Goal: Task Accomplishment & Management: Complete application form

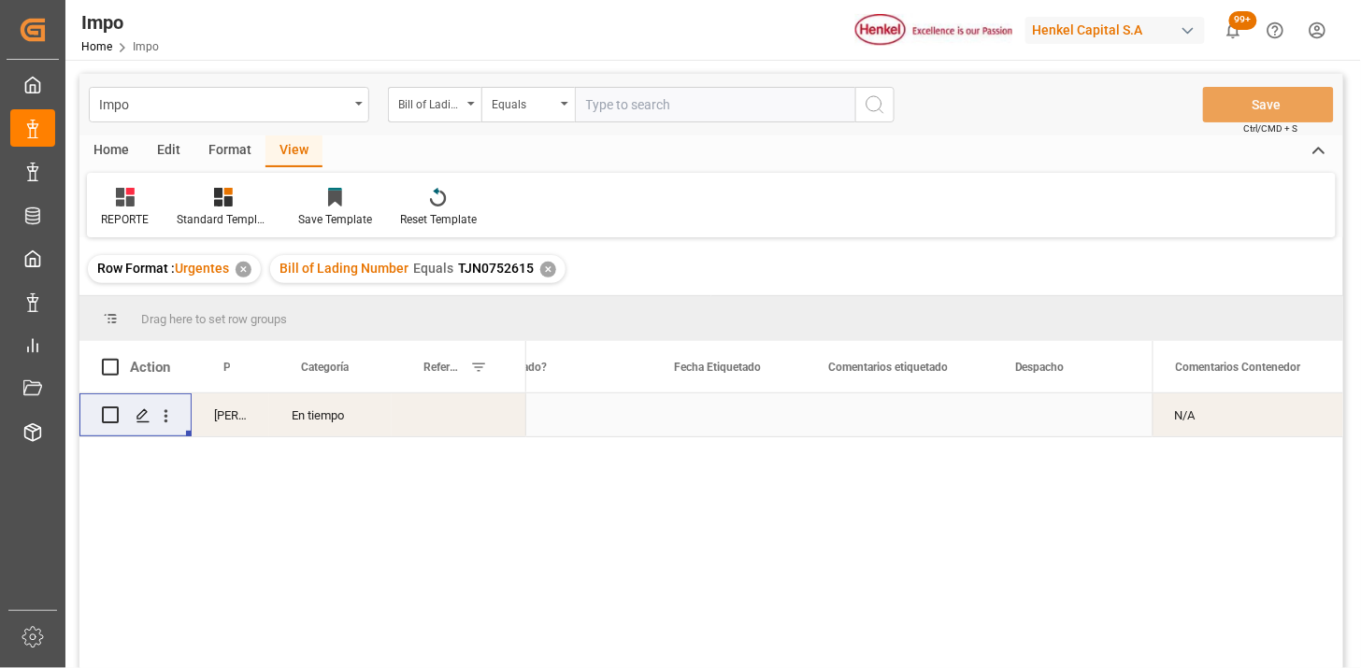
scroll to position [0, 2556]
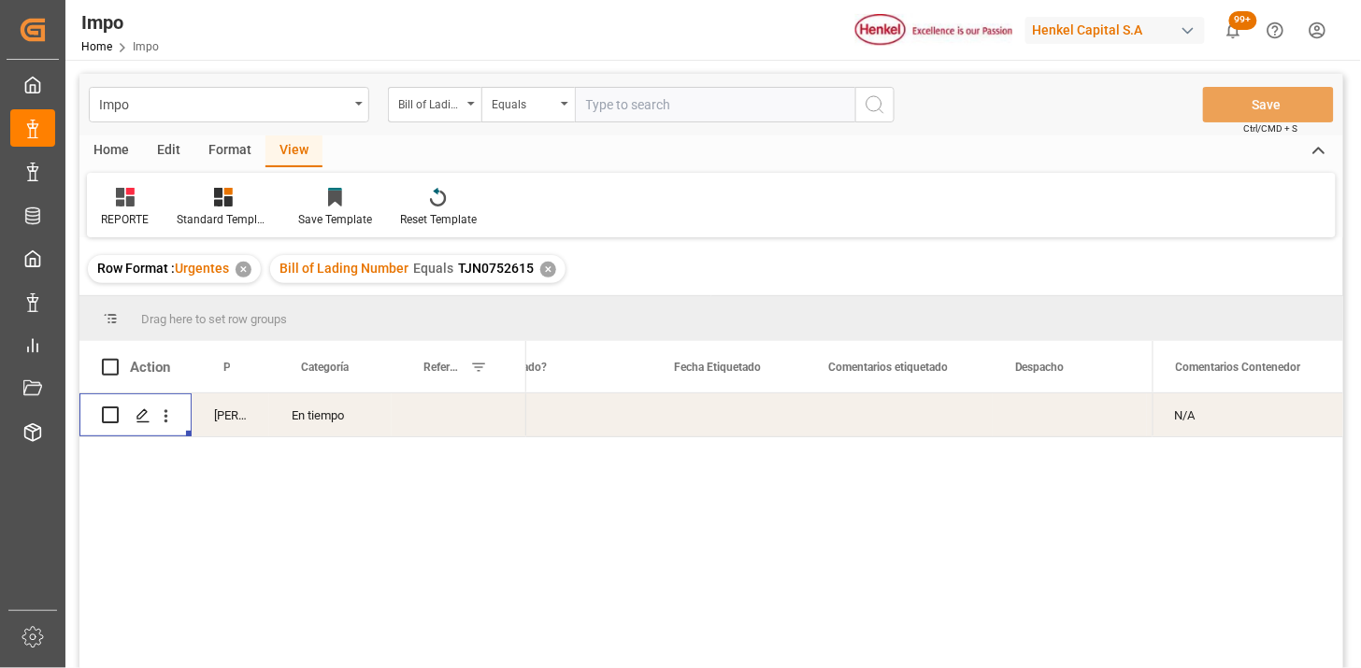
click at [352, 422] on div "En tiempo" at bounding box center [330, 415] width 122 height 43
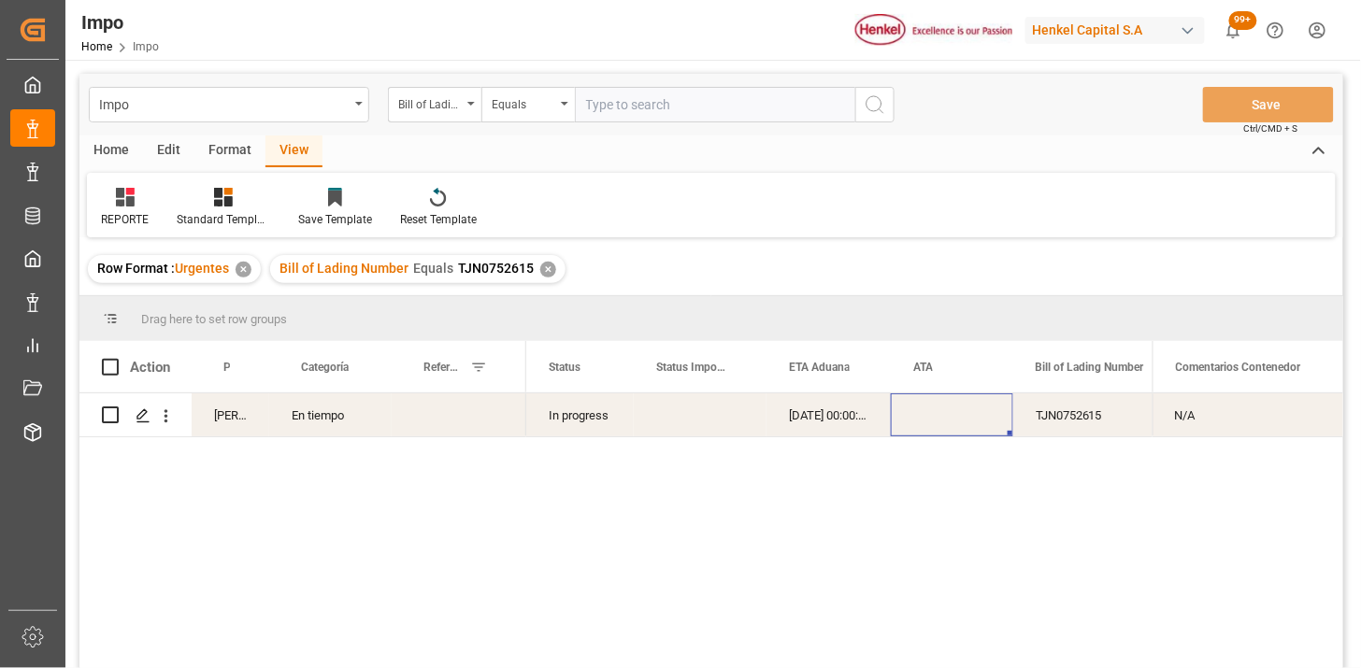
scroll to position [0, 52]
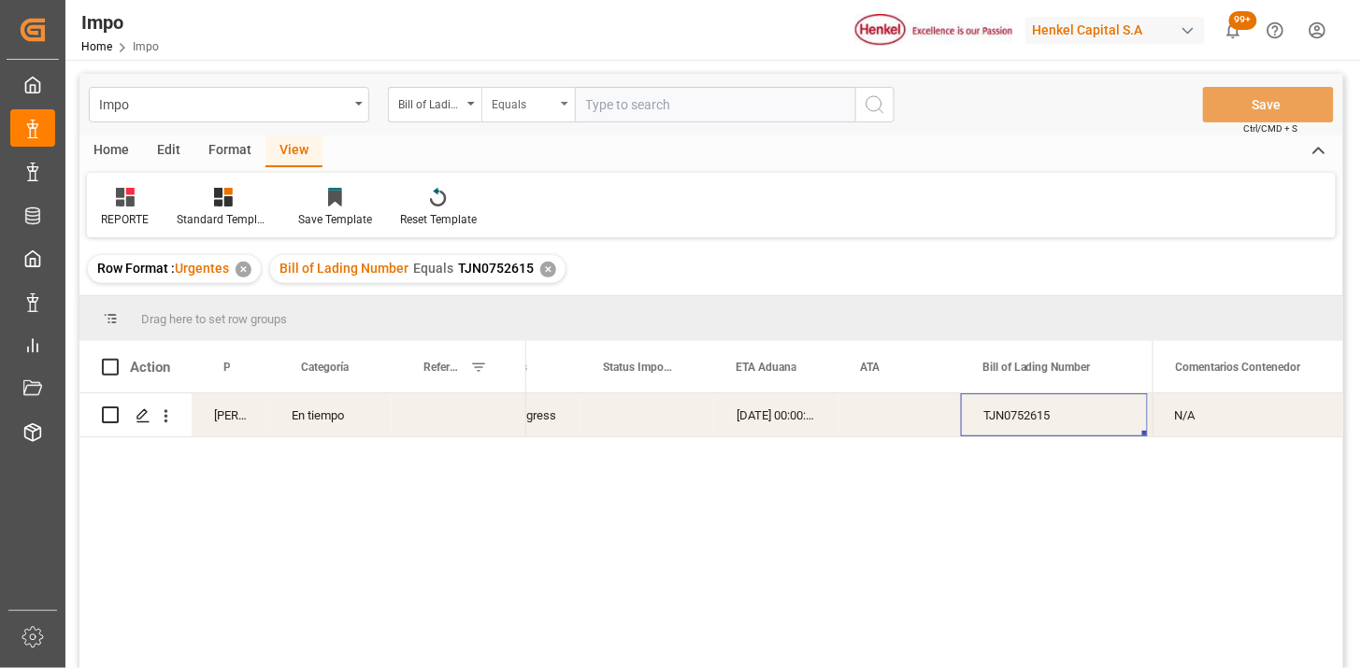
click at [537, 105] on div "Equals" at bounding box center [524, 103] width 64 height 22
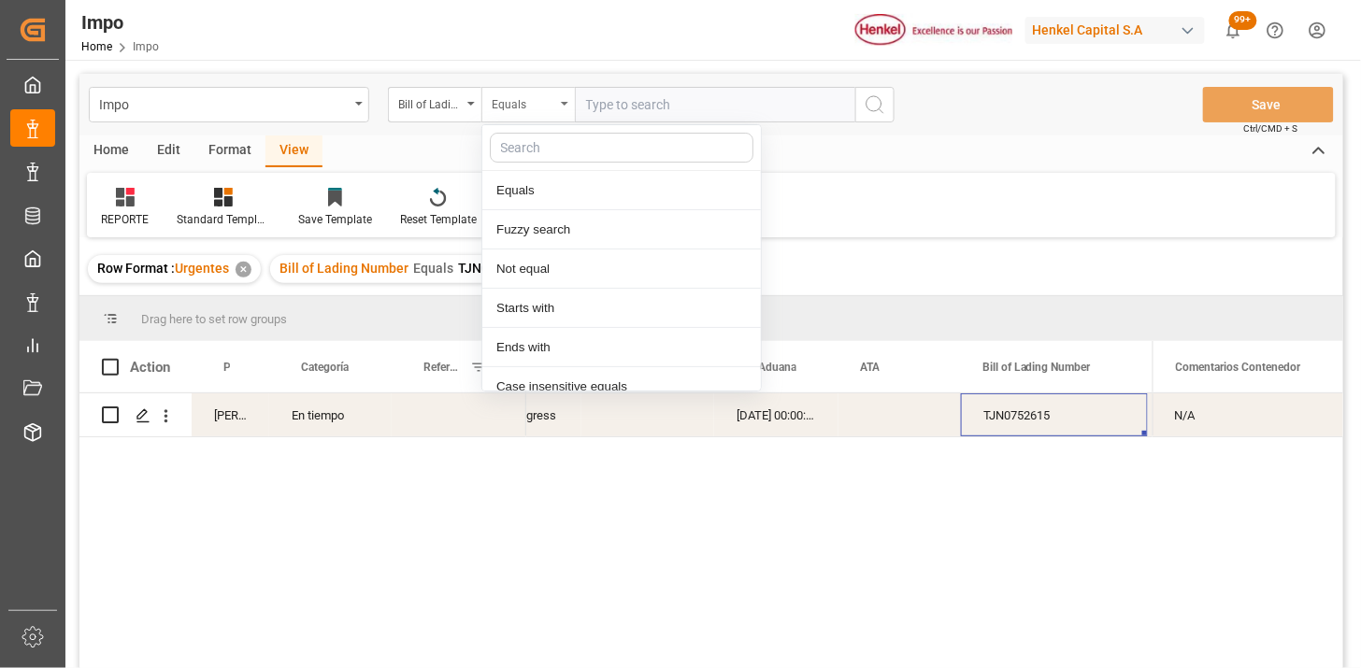
scroll to position [93, 0]
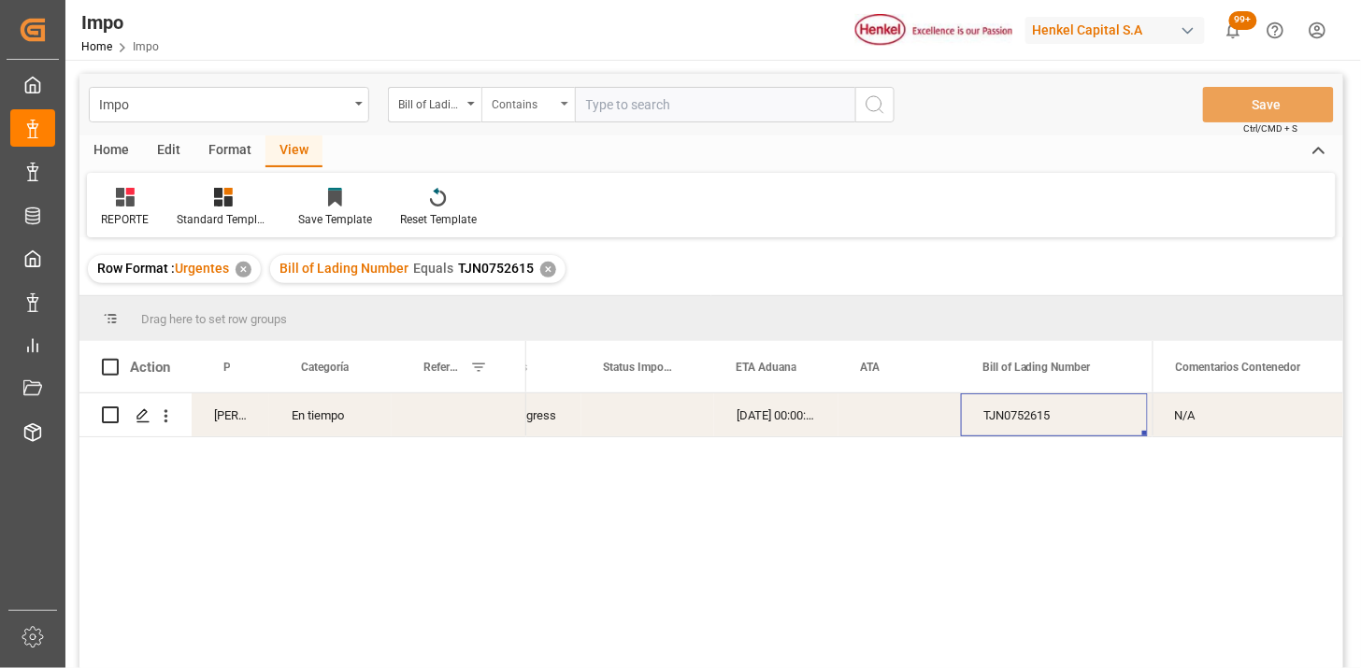
paste input "TJN0752615"
paste input "TJN0752616"
type input "TJN0752615,TJN0752616"
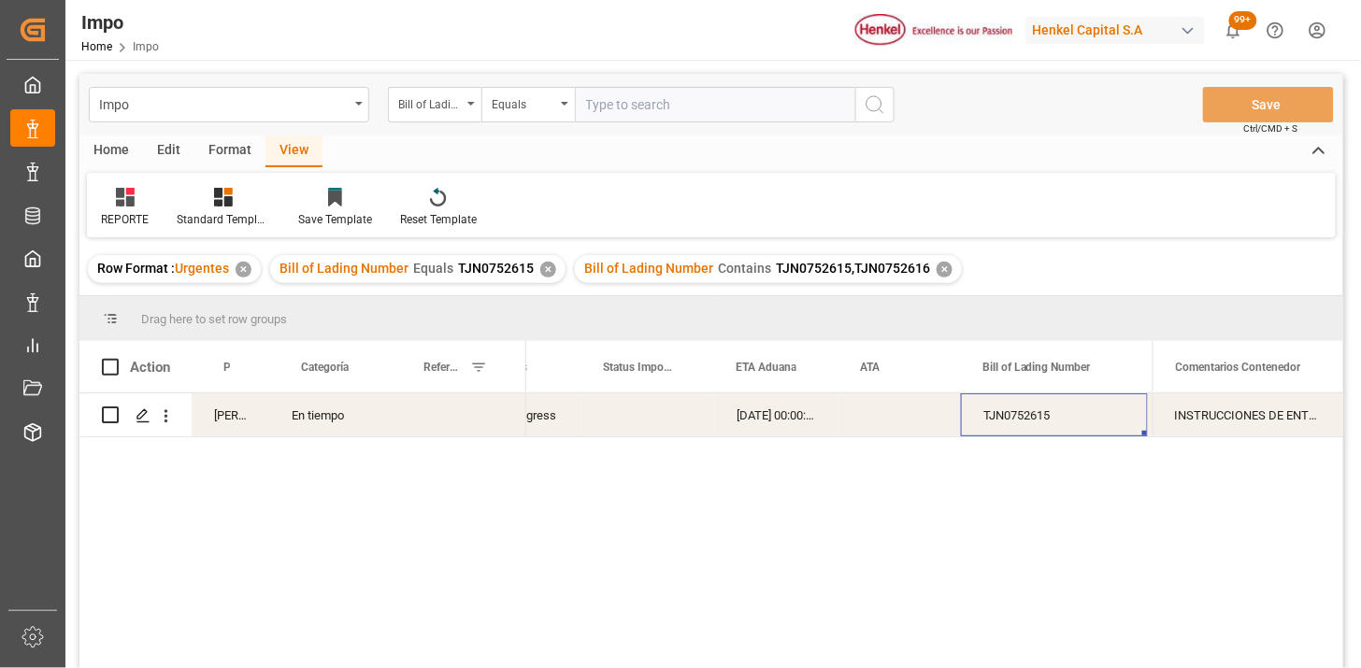
click at [545, 271] on div "✕" at bounding box center [548, 270] width 16 height 16
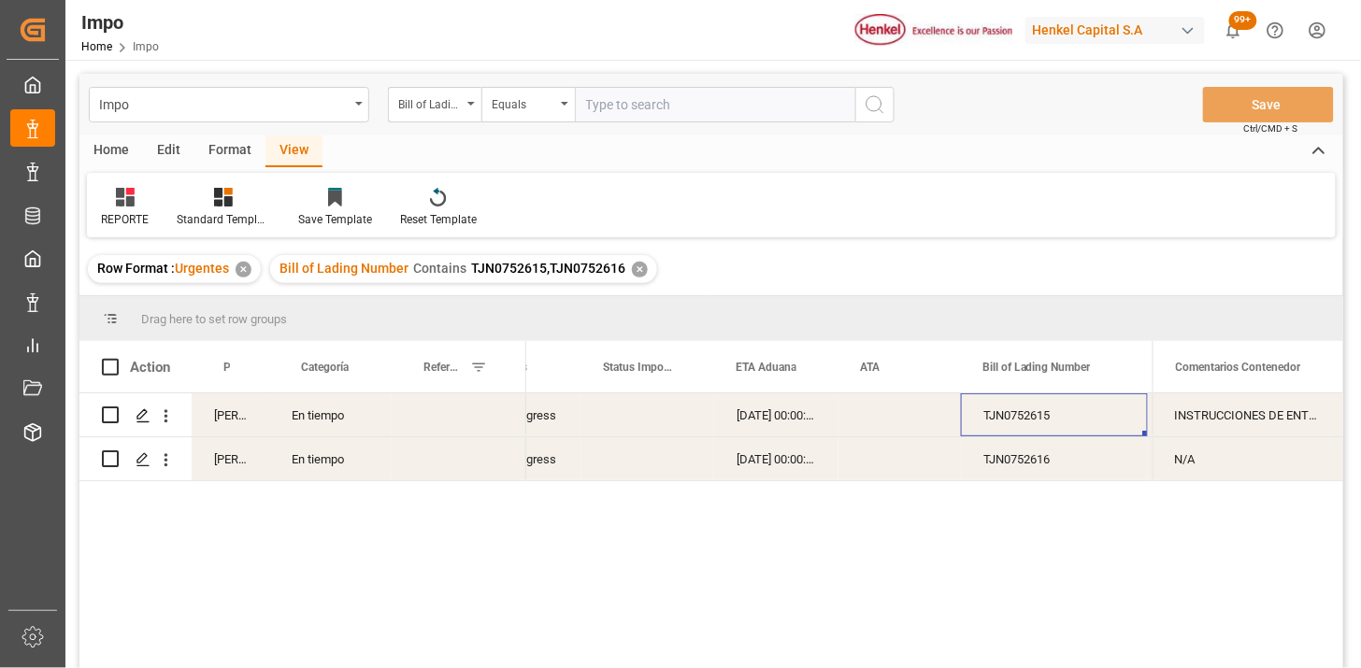
click at [484, 433] on div "Press SPACE to select this row." at bounding box center [459, 415] width 135 height 43
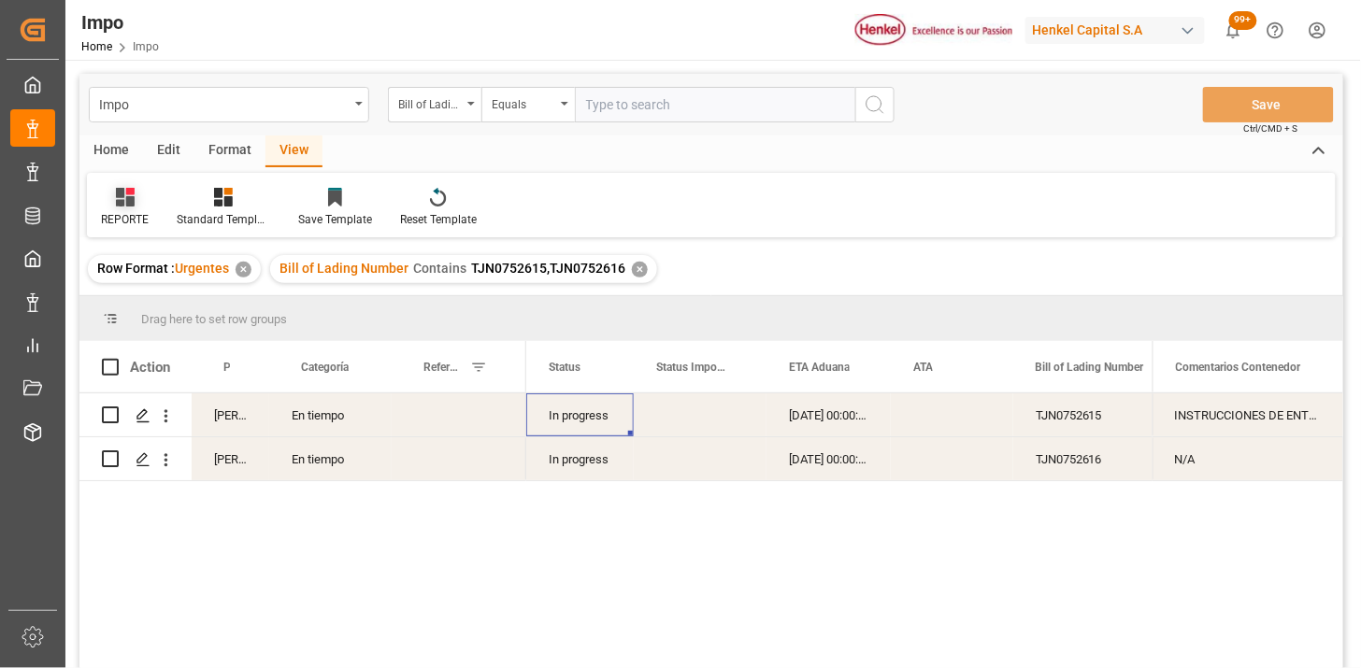
click at [125, 203] on icon at bounding box center [125, 197] width 19 height 19
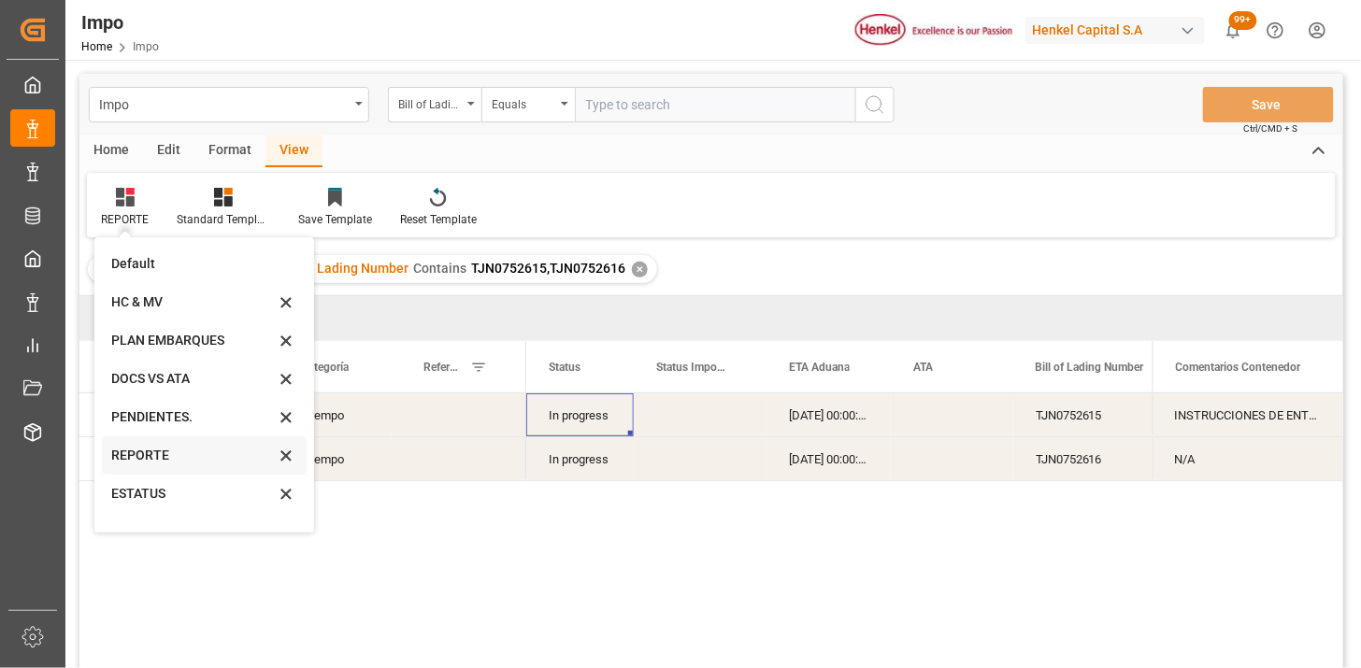
scroll to position [103, 0]
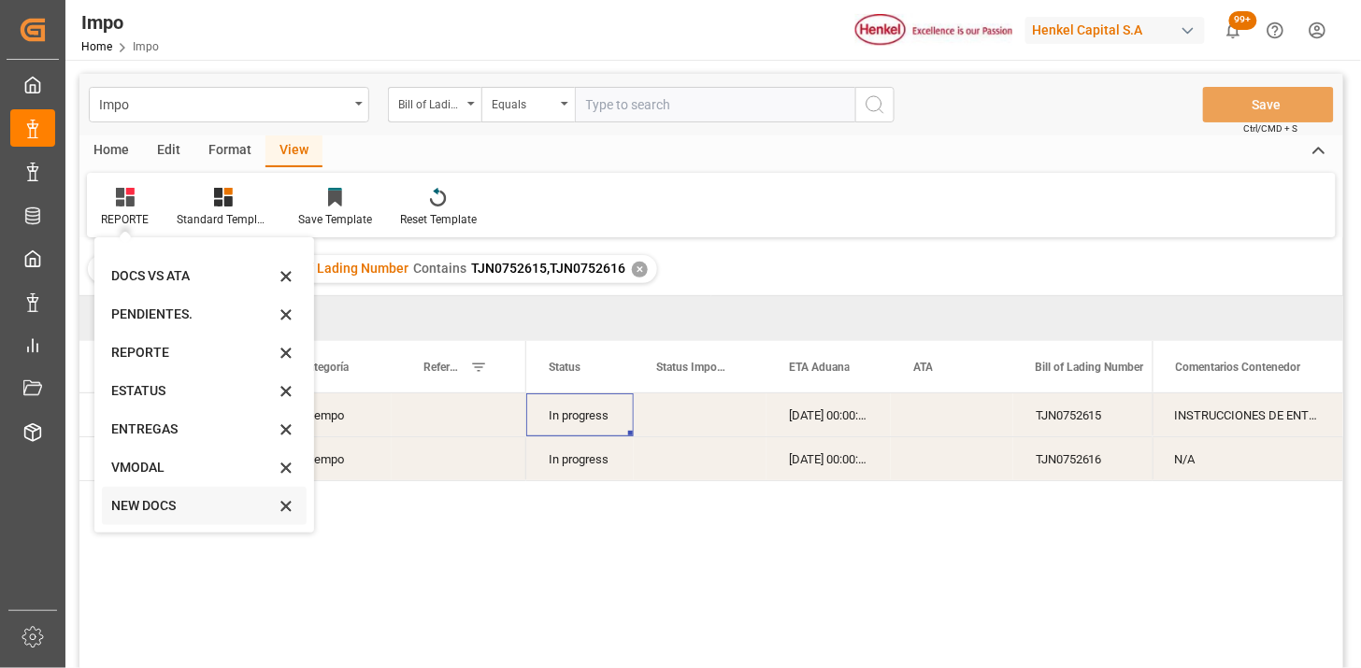
click at [170, 506] on div "NEW DOCS" at bounding box center [193, 506] width 164 height 20
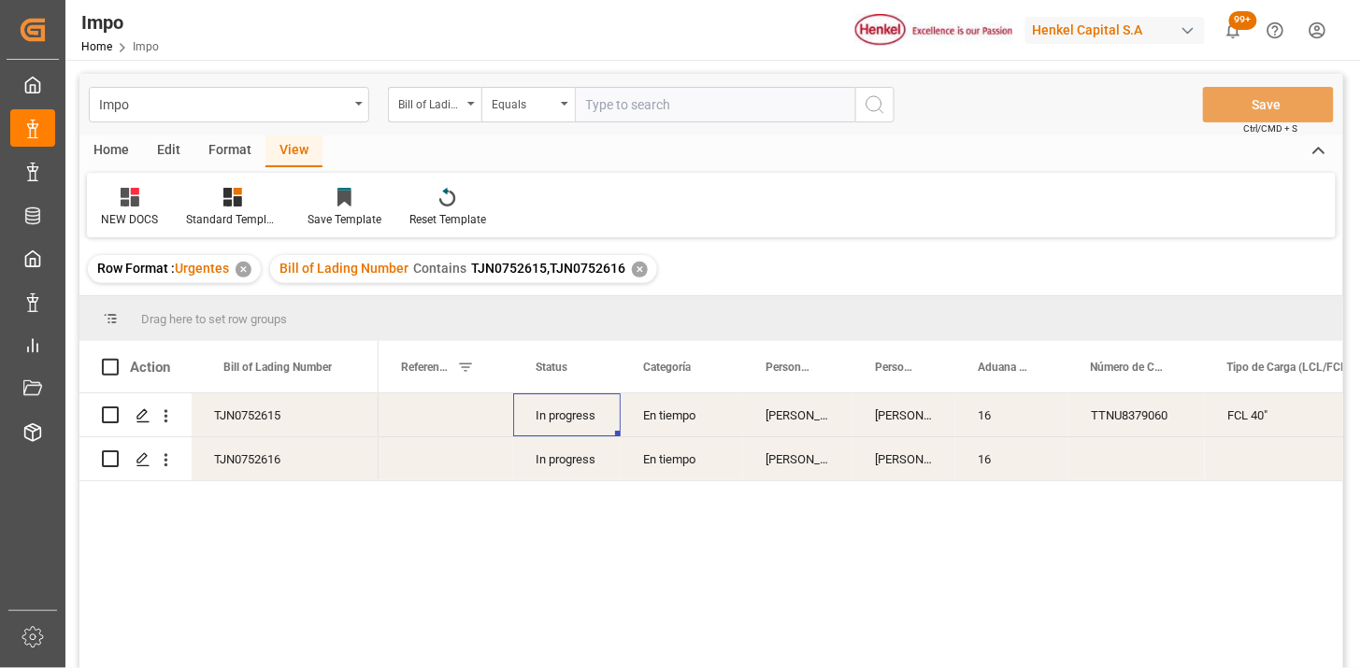
scroll to position [104, 0]
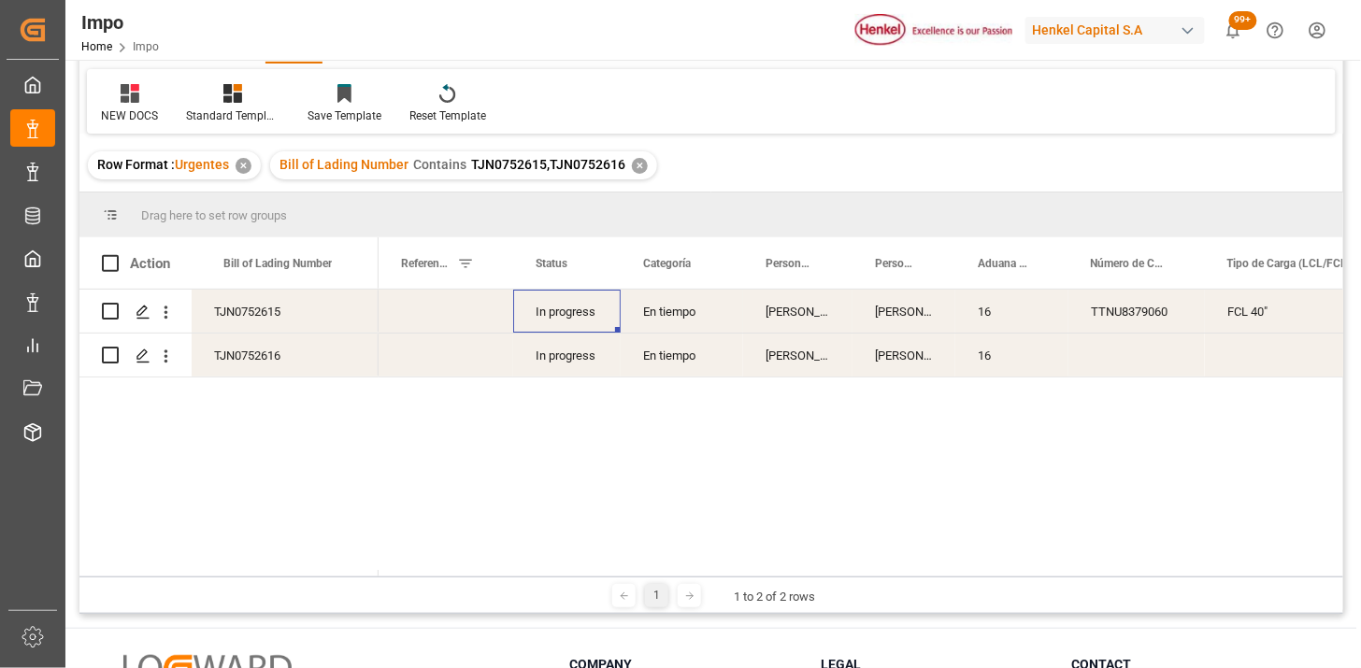
click at [575, 315] on div "In progress" at bounding box center [567, 311] width 108 height 43
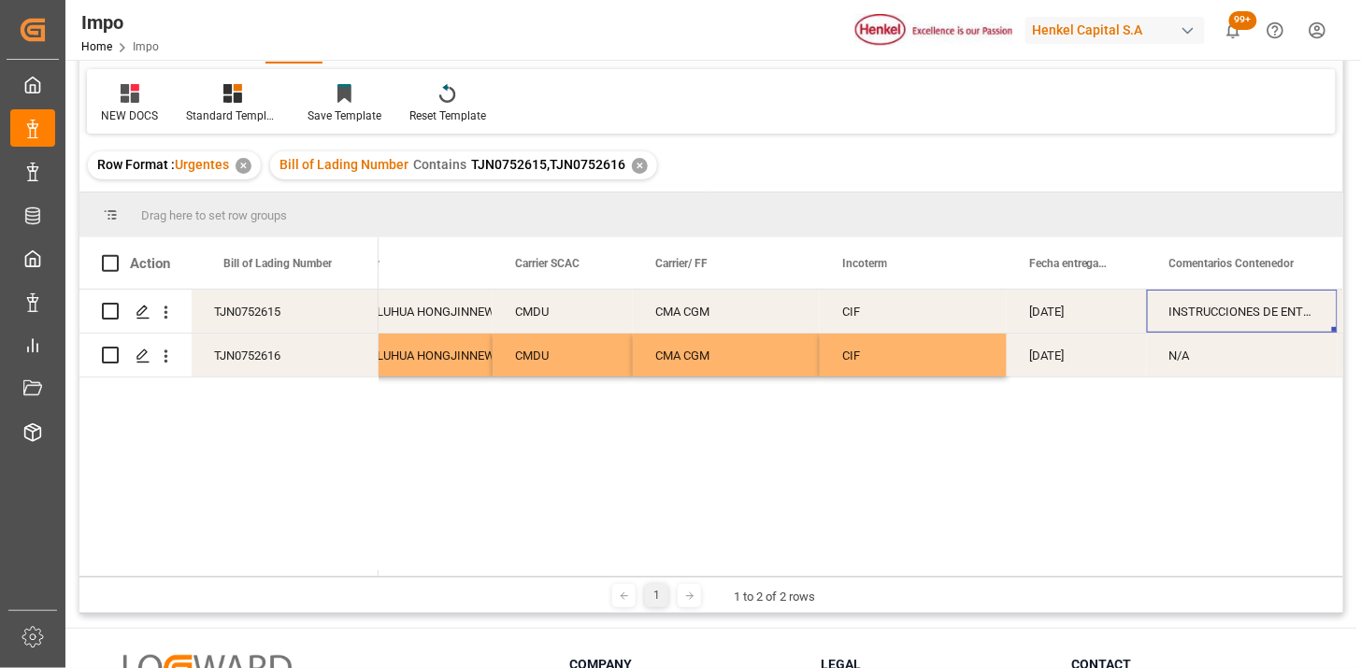
scroll to position [0, 0]
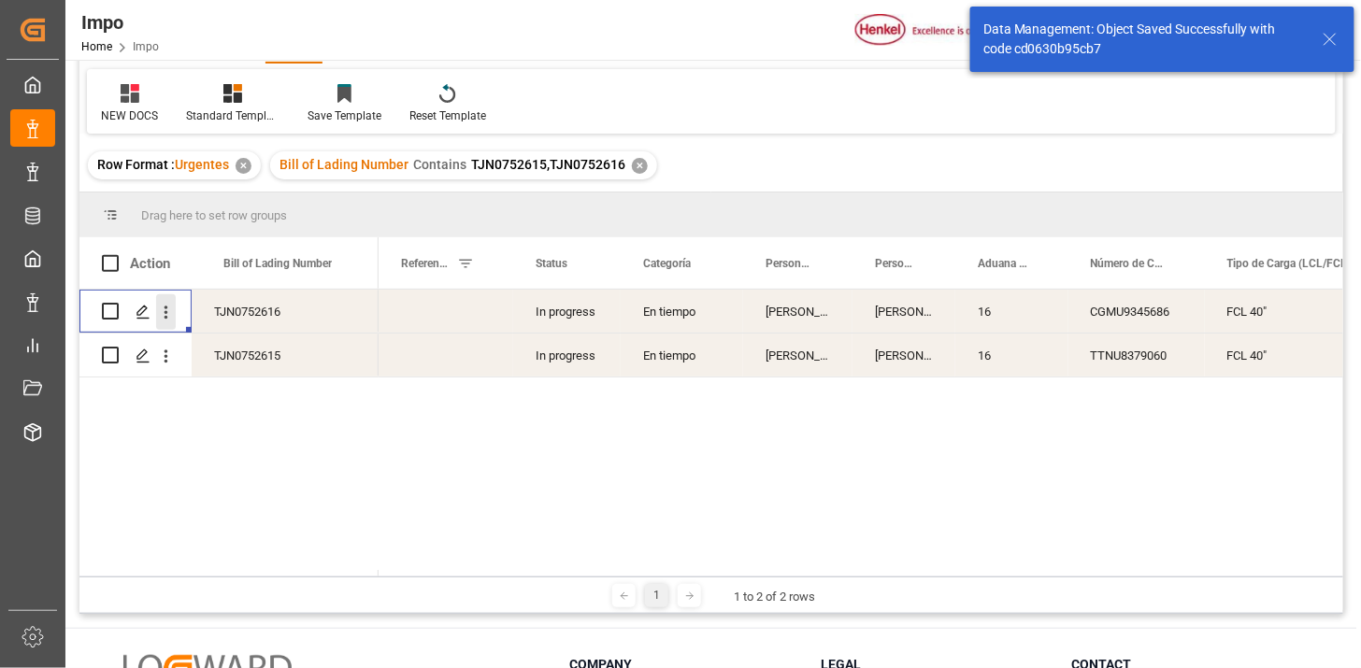
click at [164, 318] on icon "open menu" at bounding box center [166, 313] width 20 height 20
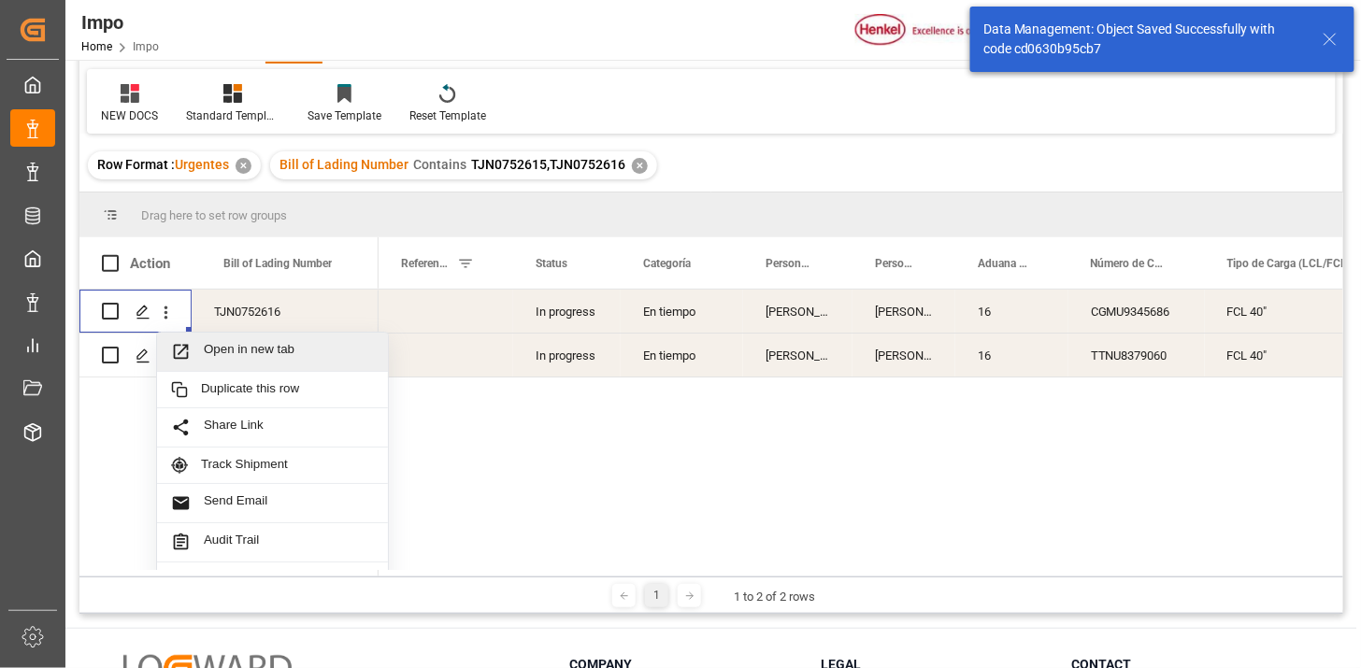
click at [211, 352] on span "Open in new tab" at bounding box center [289, 352] width 170 height 20
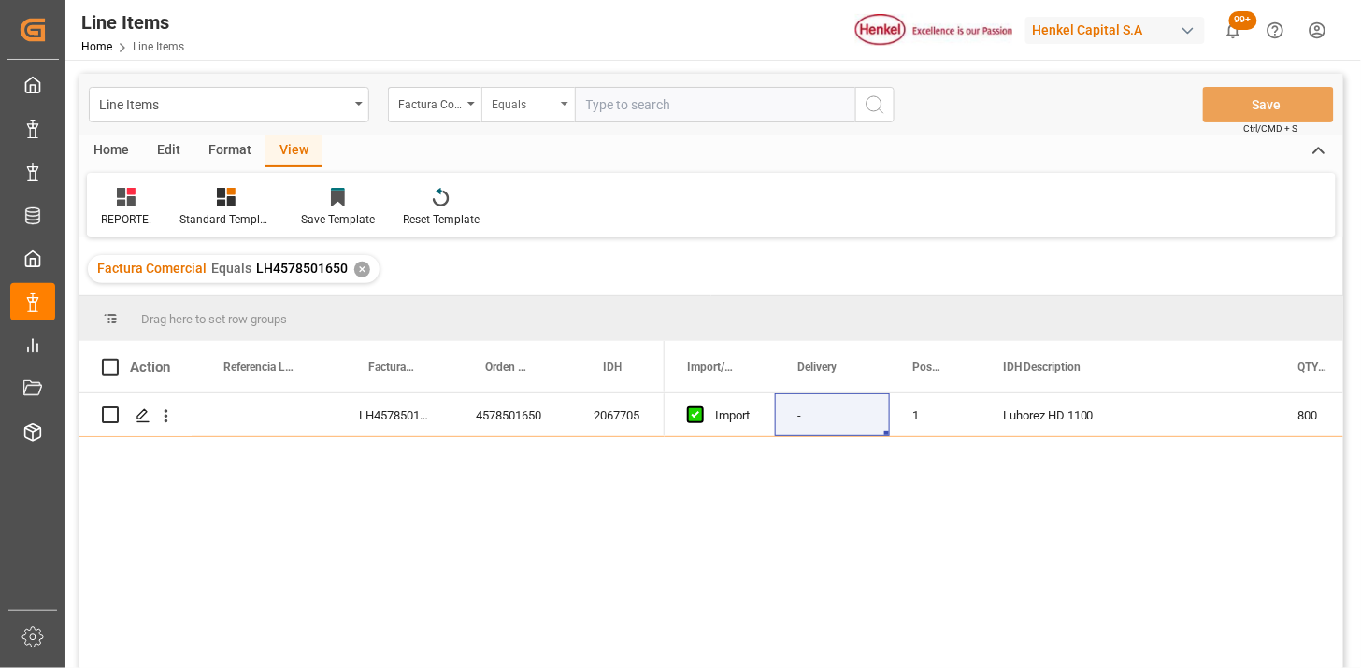
click at [524, 107] on div "Equals" at bounding box center [524, 103] width 64 height 22
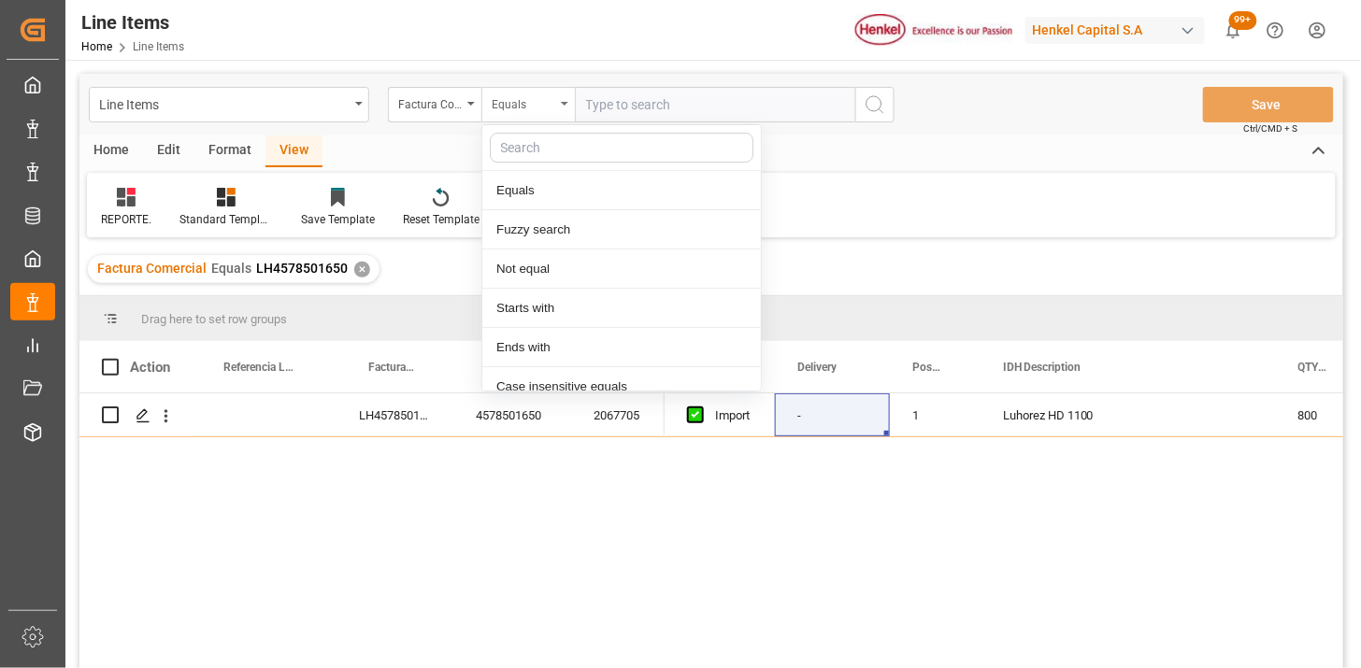
scroll to position [93, 0]
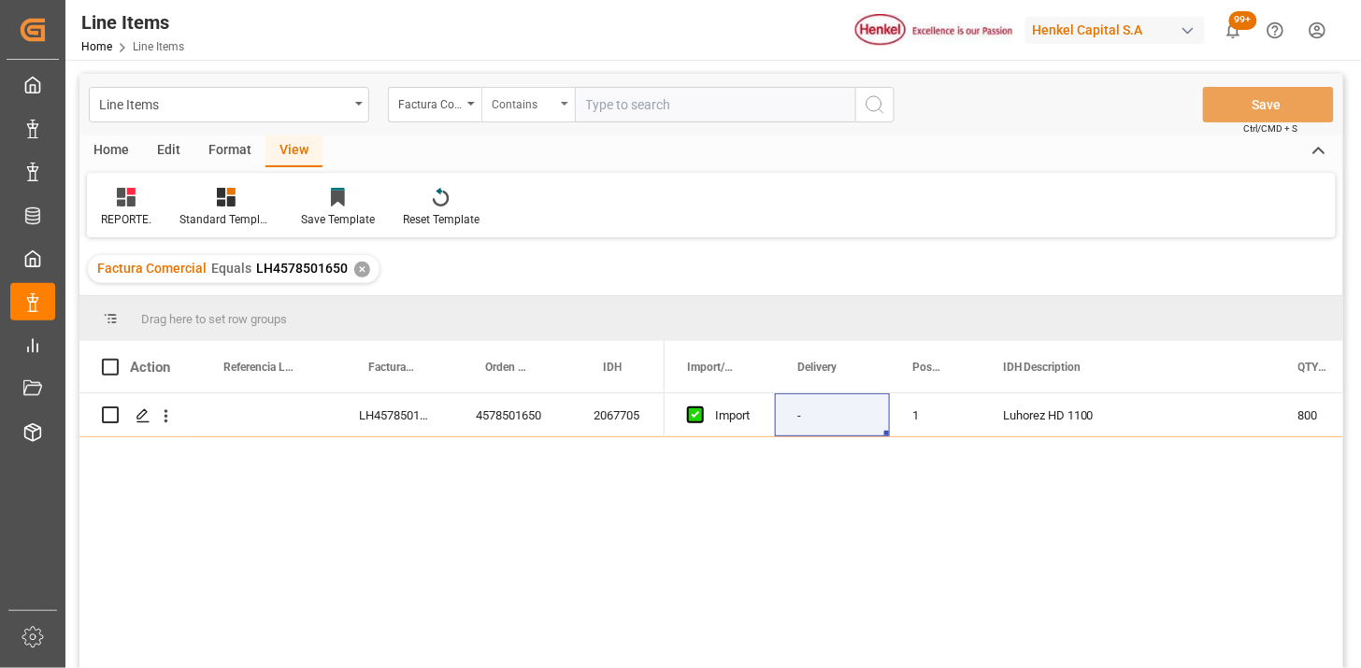
paste input "LH4578501652"
click at [413, 415] on div "LH4578501650" at bounding box center [395, 415] width 117 height 43
click at [723, 94] on input "LH4578501652," at bounding box center [715, 105] width 280 height 36
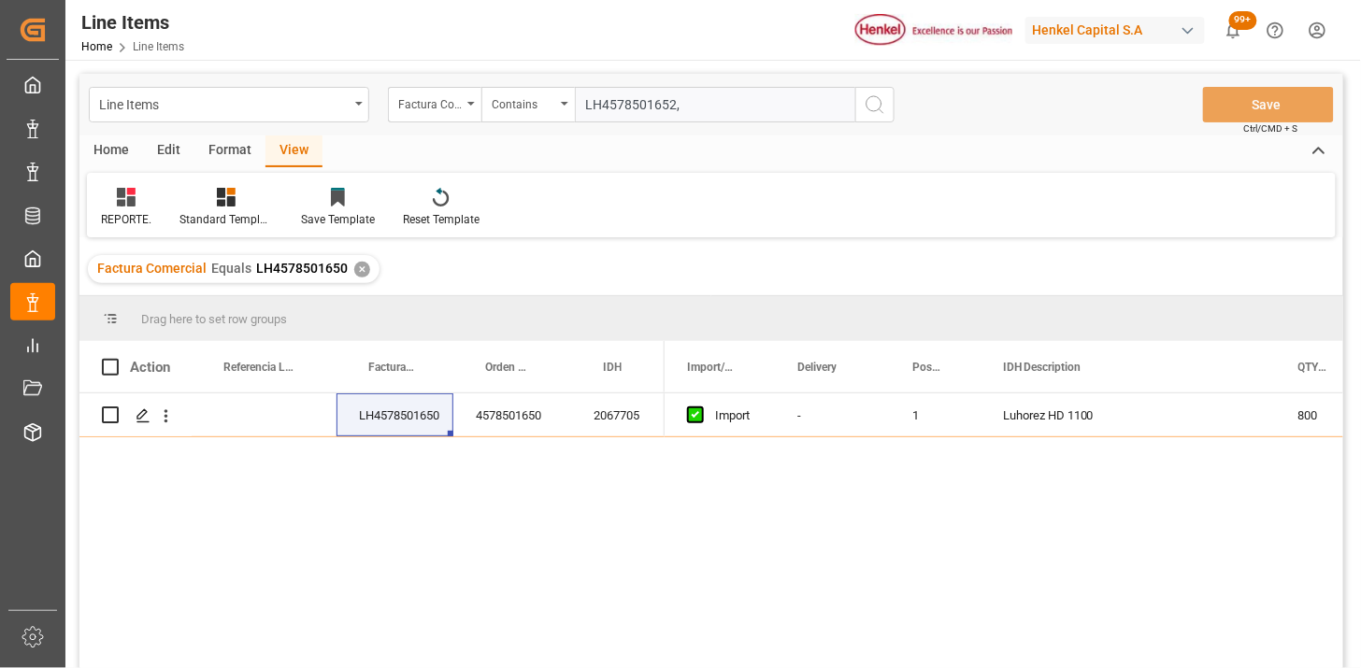
paste input "LH4578501650"
type input "LH4578501652,LH4578501650"
click at [360, 275] on div "✕" at bounding box center [362, 270] width 16 height 16
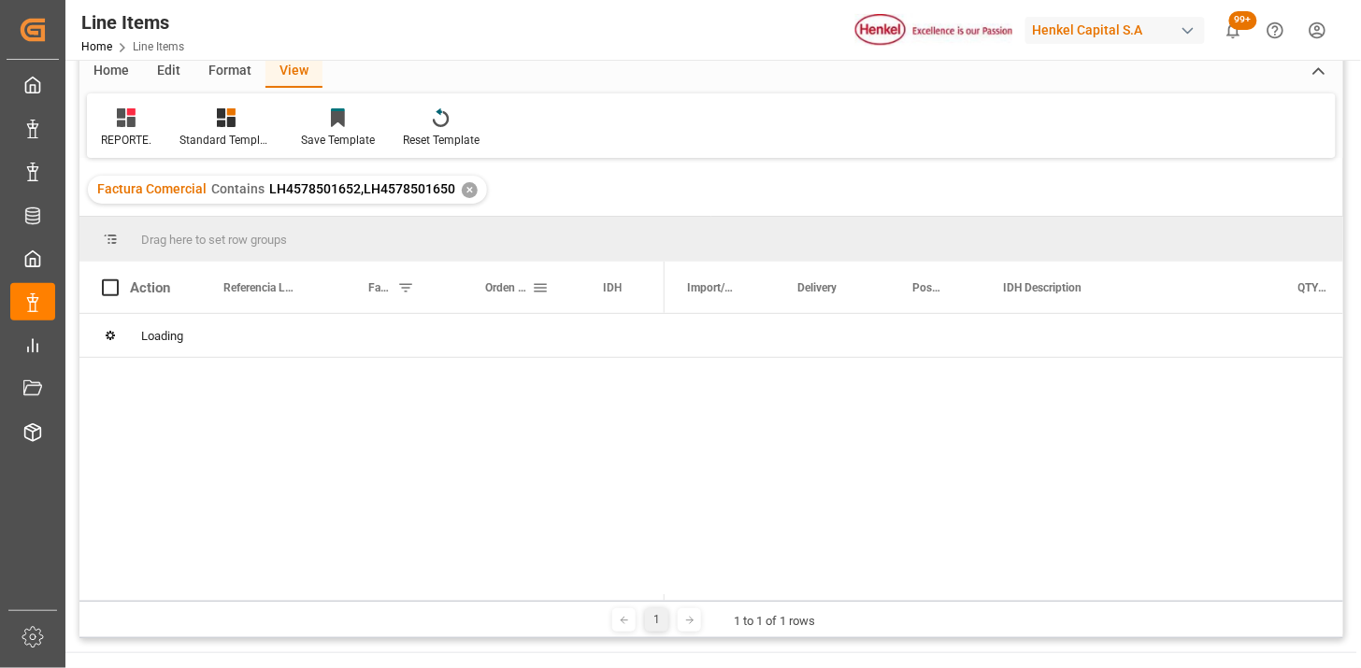
scroll to position [104, 0]
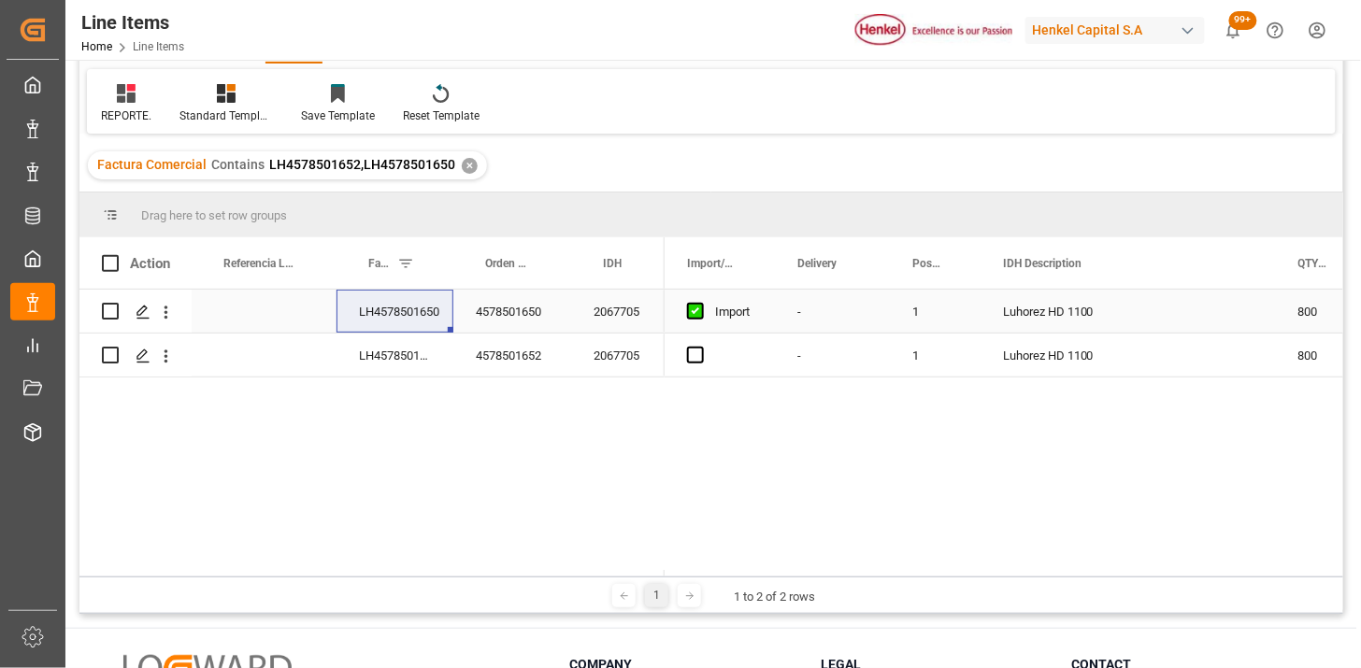
click at [415, 309] on div "LH4578501650" at bounding box center [395, 311] width 117 height 43
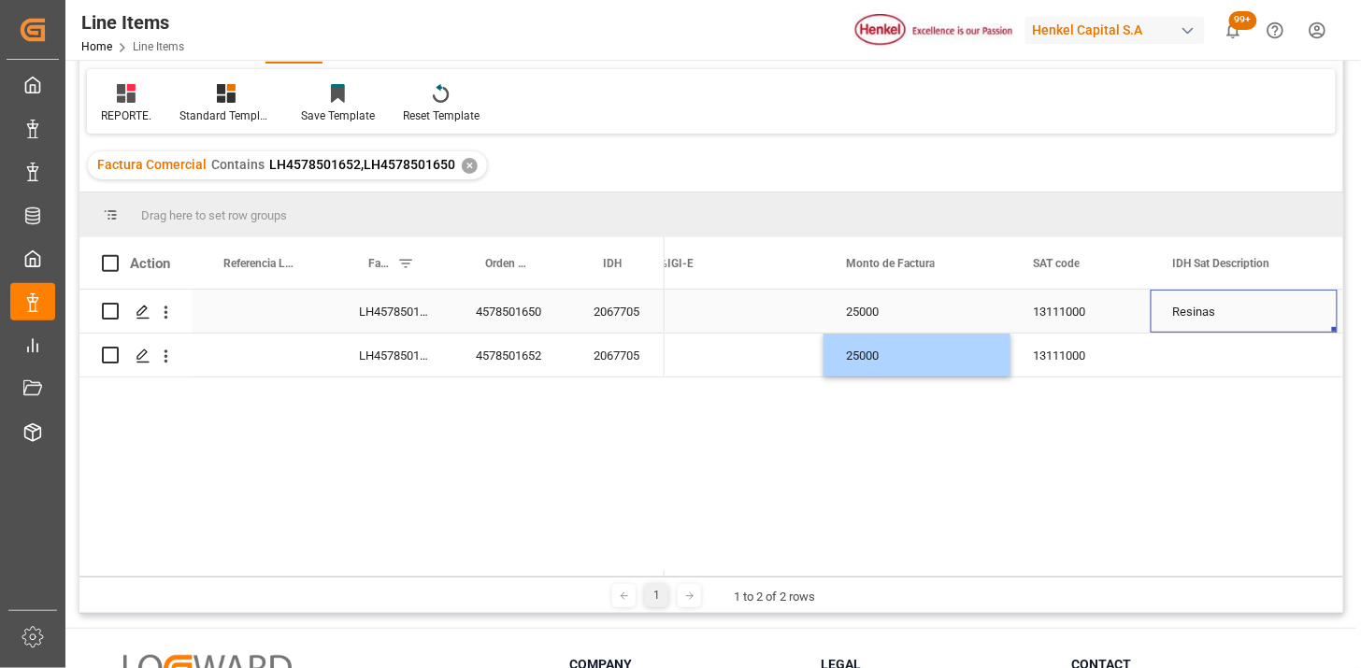
scroll to position [0, 0]
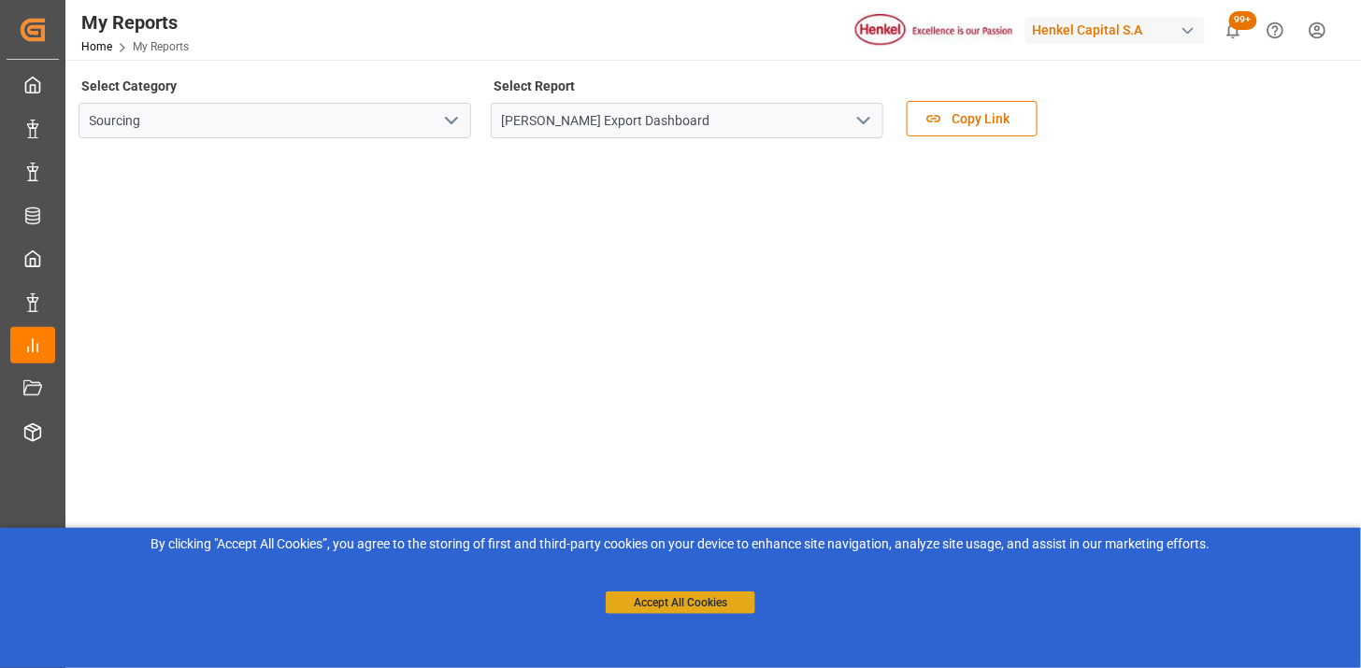
click at [696, 601] on button "Accept All Cookies" at bounding box center [681, 603] width 150 height 22
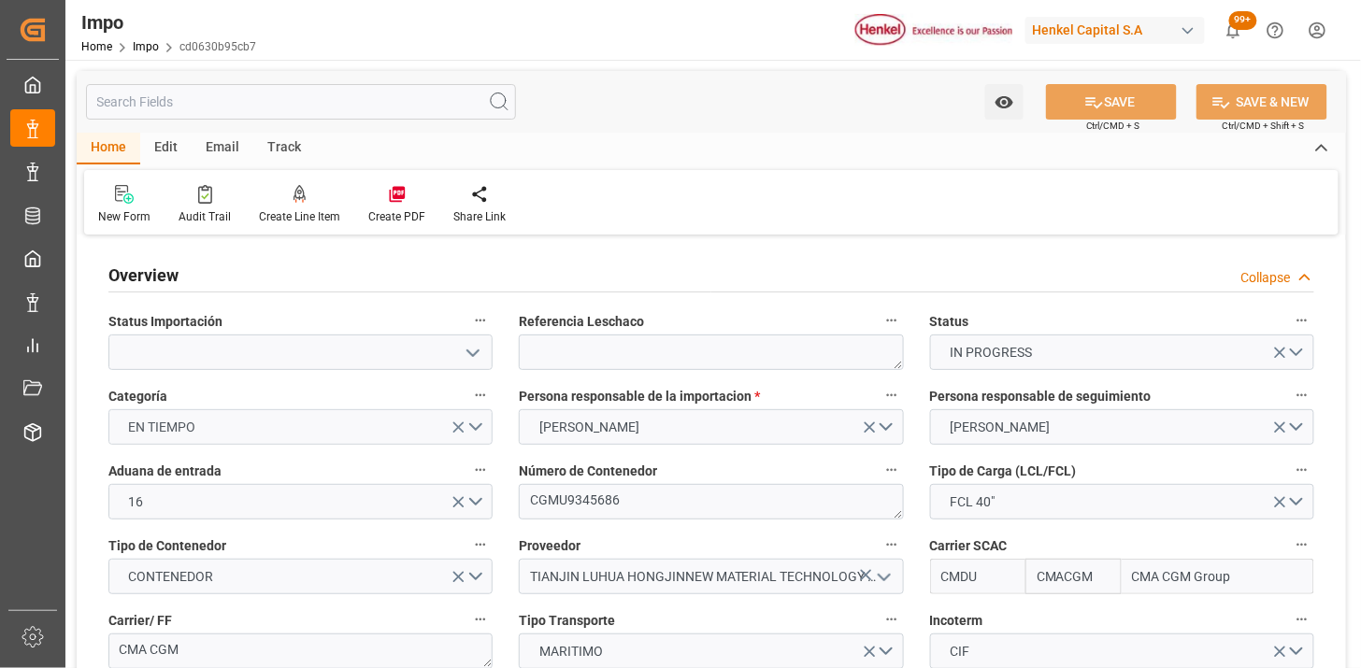
type input "CMACGM"
type input "CMA CGM Group"
type input "50"
type input "20"
type input "[DATE]"
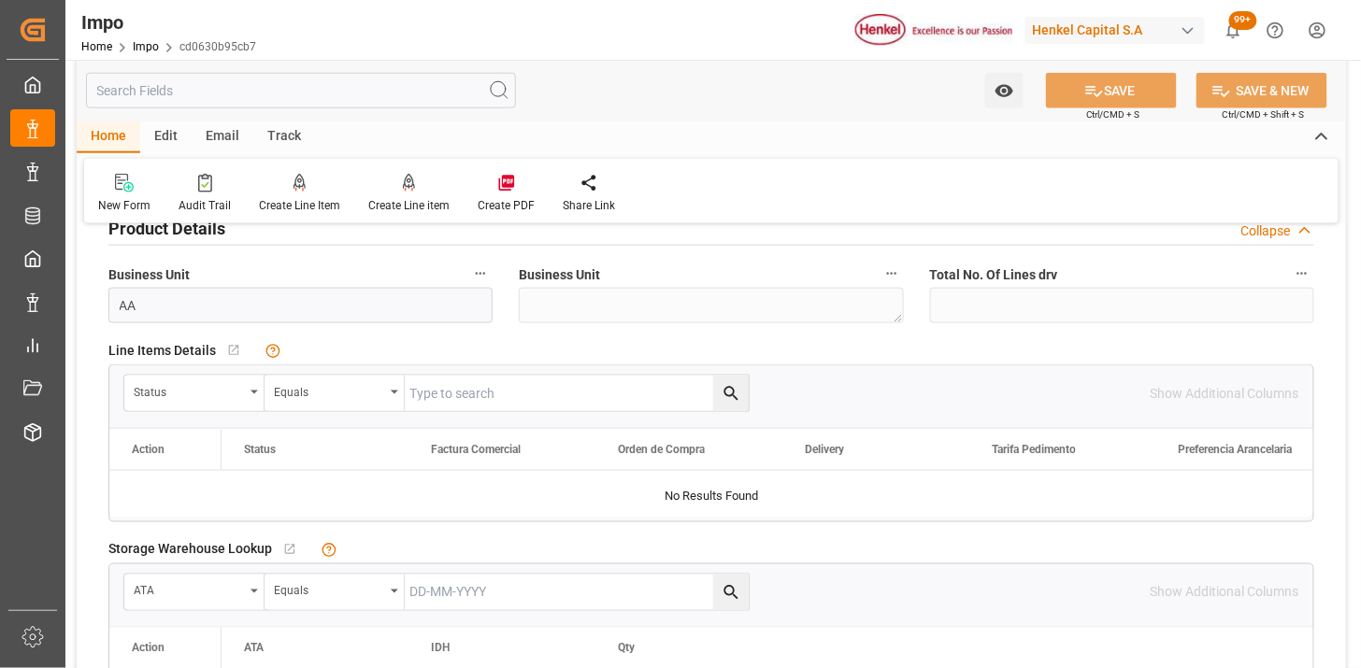
scroll to position [726, 0]
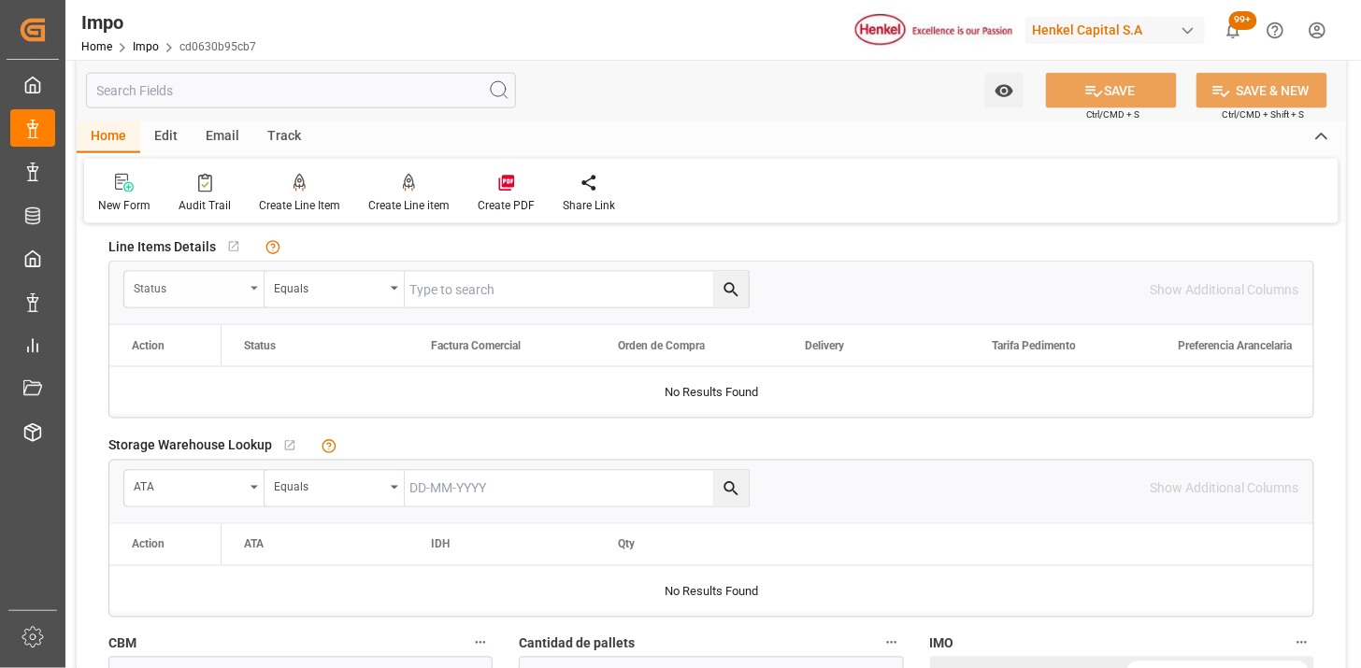
click at [232, 295] on div "Status" at bounding box center [189, 287] width 110 height 22
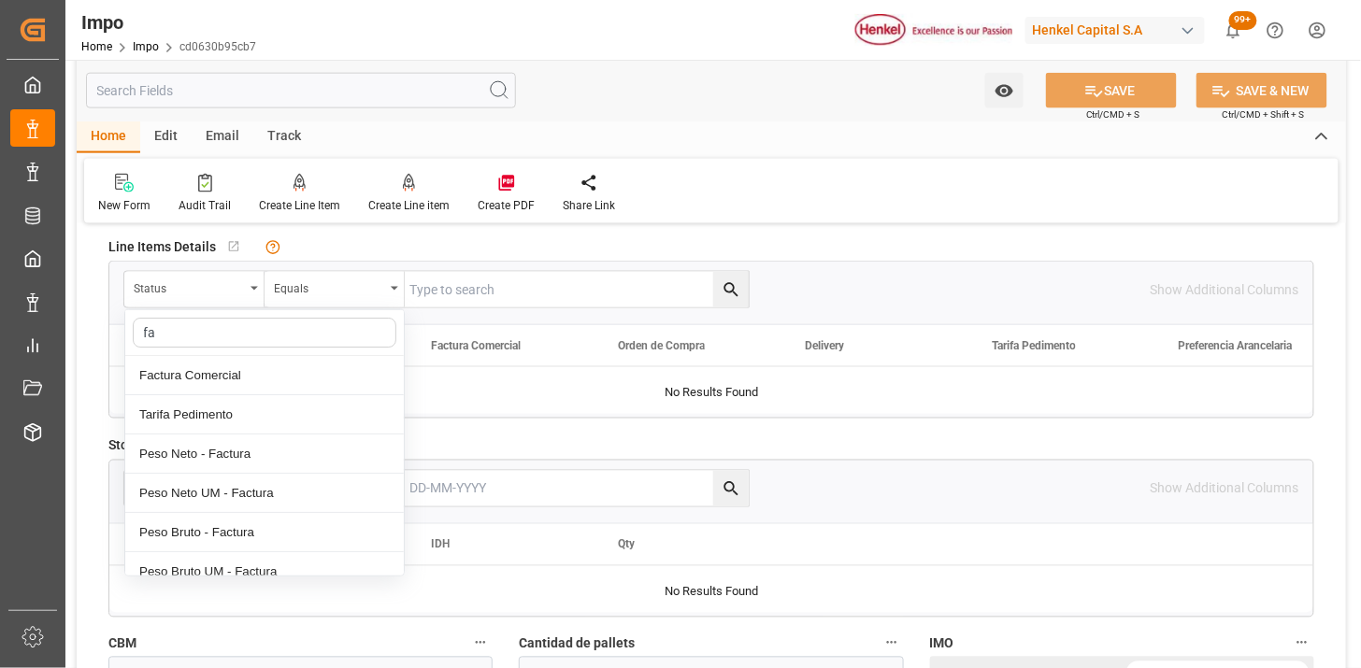
type input "fac"
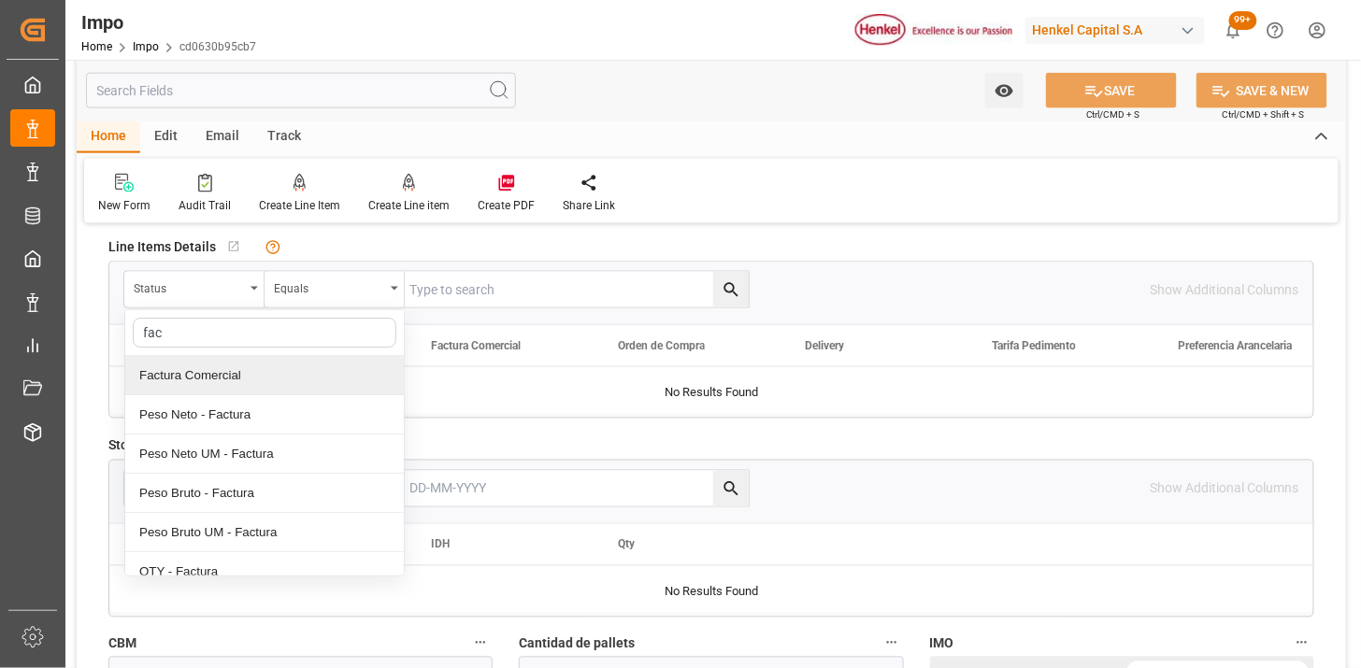
click at [257, 367] on div "Factura Comercial" at bounding box center [264, 375] width 279 height 39
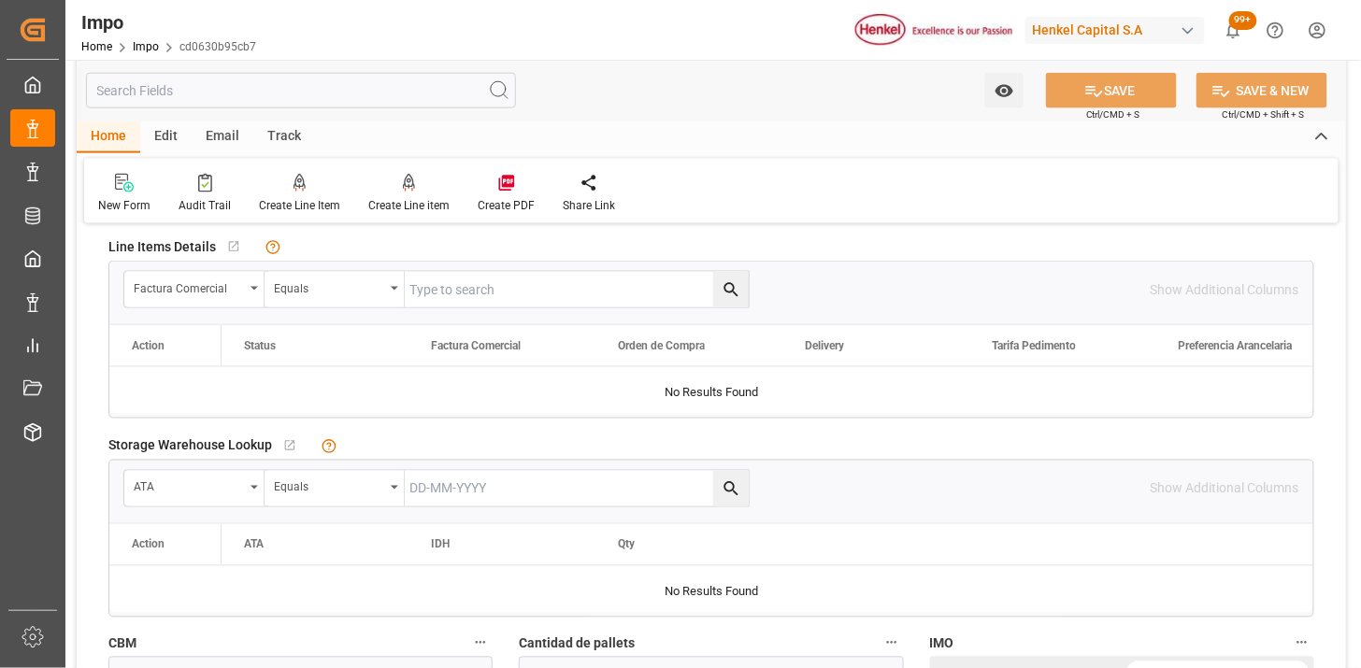
click at [452, 294] on input "text" at bounding box center [577, 290] width 344 height 36
paste input "LH4578501652"
type input "LH4578501652"
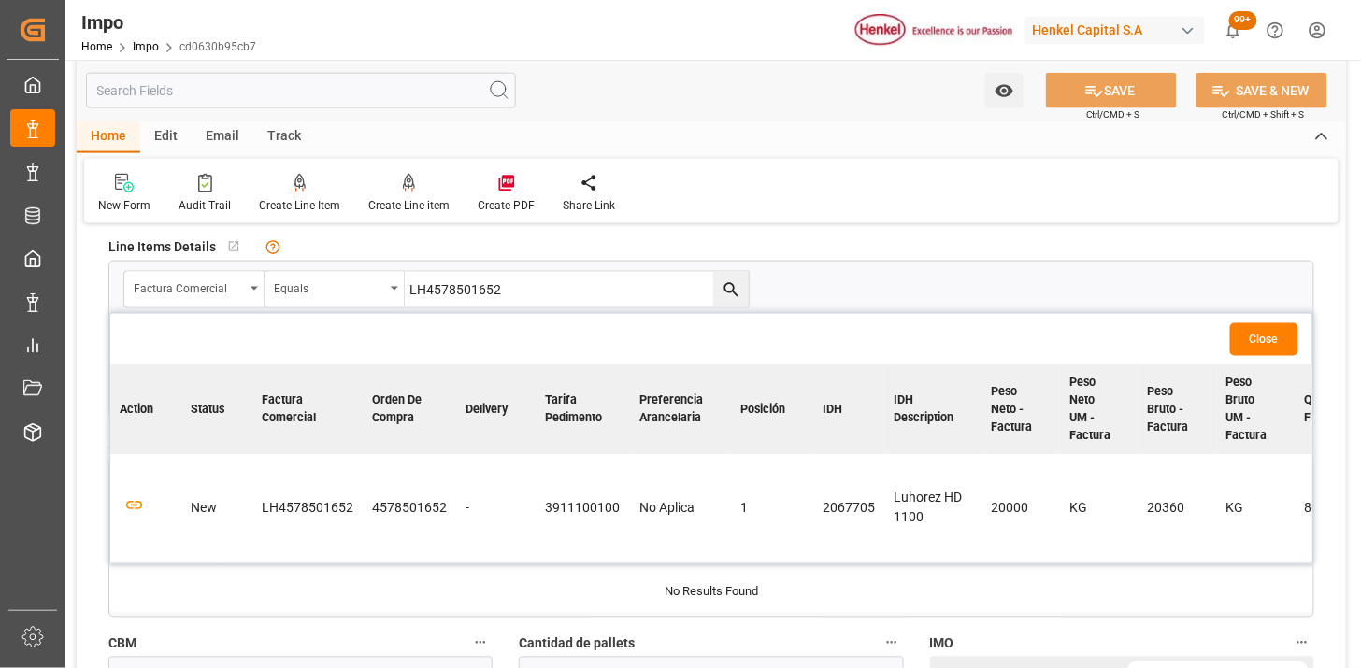
click at [144, 503] on td at bounding box center [145, 509] width 71 height 108
click at [137, 510] on icon "button" at bounding box center [134, 506] width 20 height 10
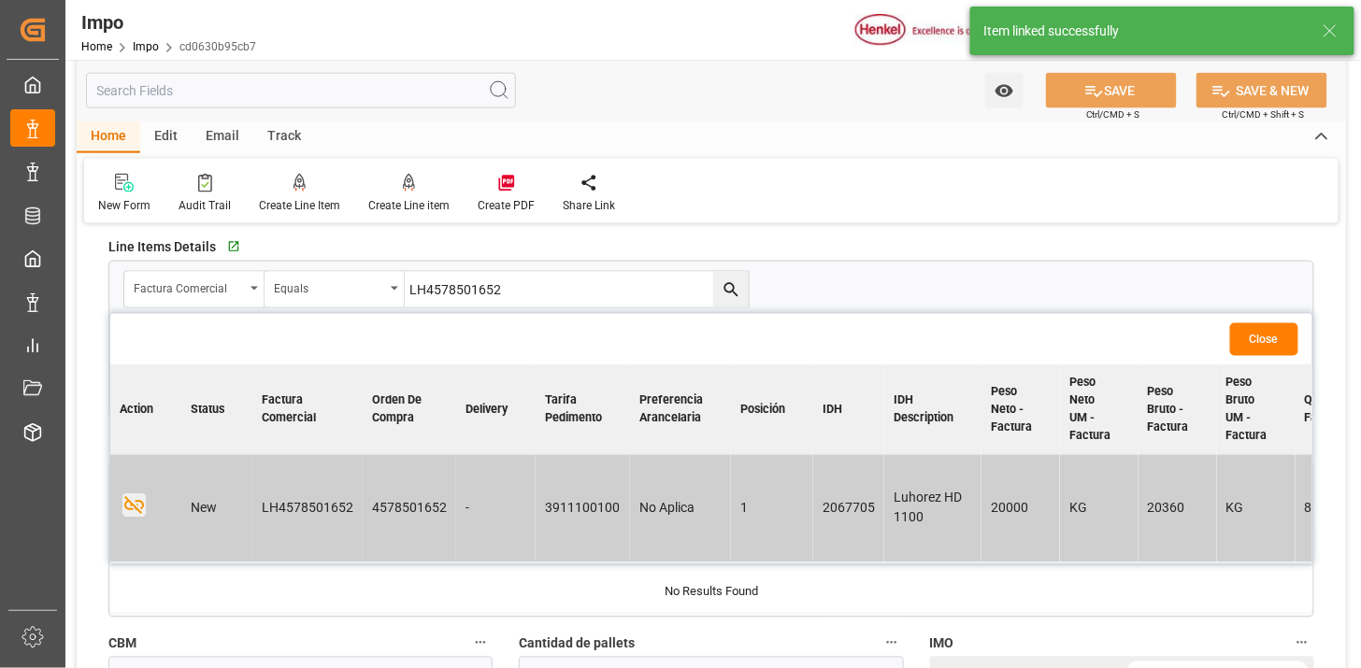
click at [1248, 339] on button "Close" at bounding box center [1264, 339] width 68 height 33
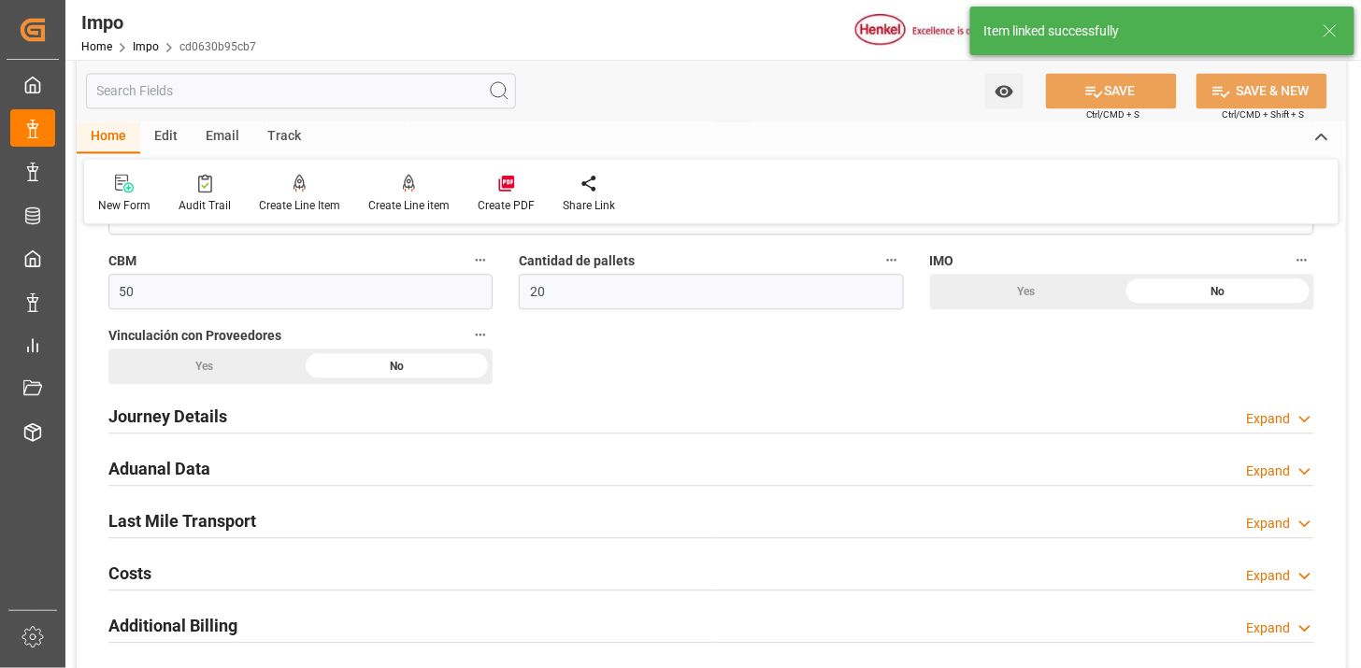
scroll to position [1142, 0]
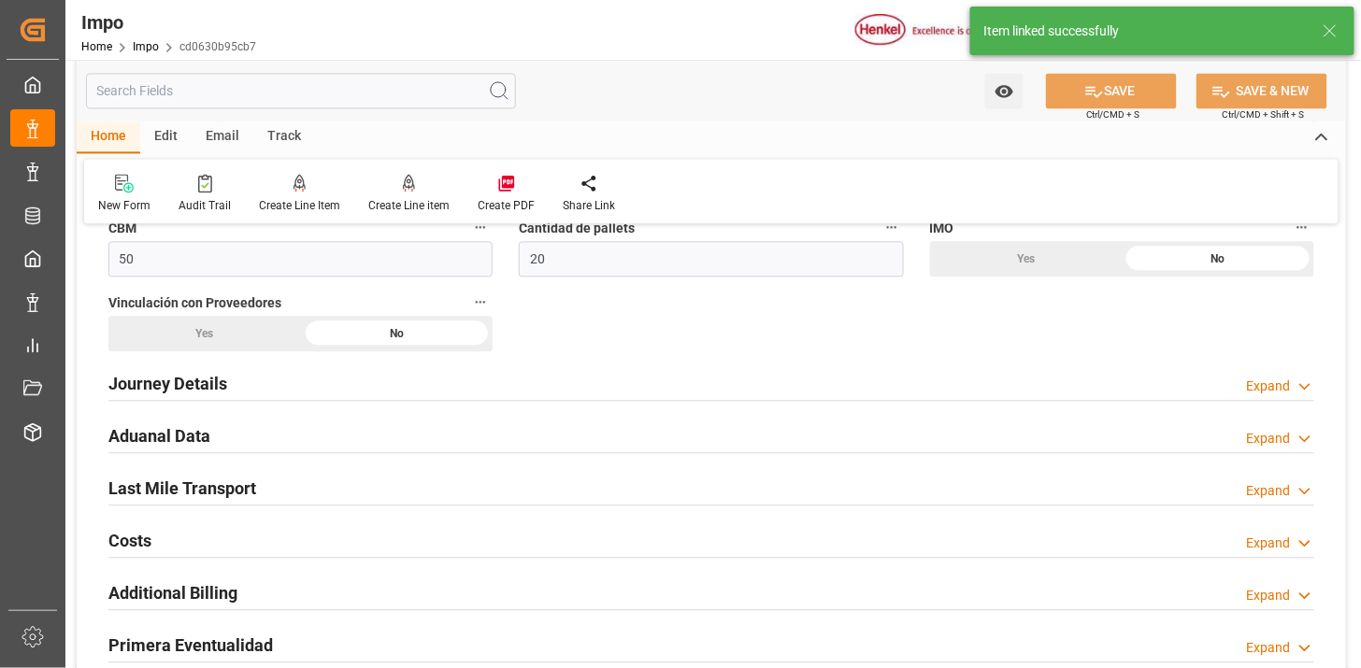
drag, startPoint x: 315, startPoint y: 434, endPoint x: 366, endPoint y: 402, distance: 60.4
click at [315, 436] on div "Aduanal Data Expand" at bounding box center [711, 435] width 1206 height 36
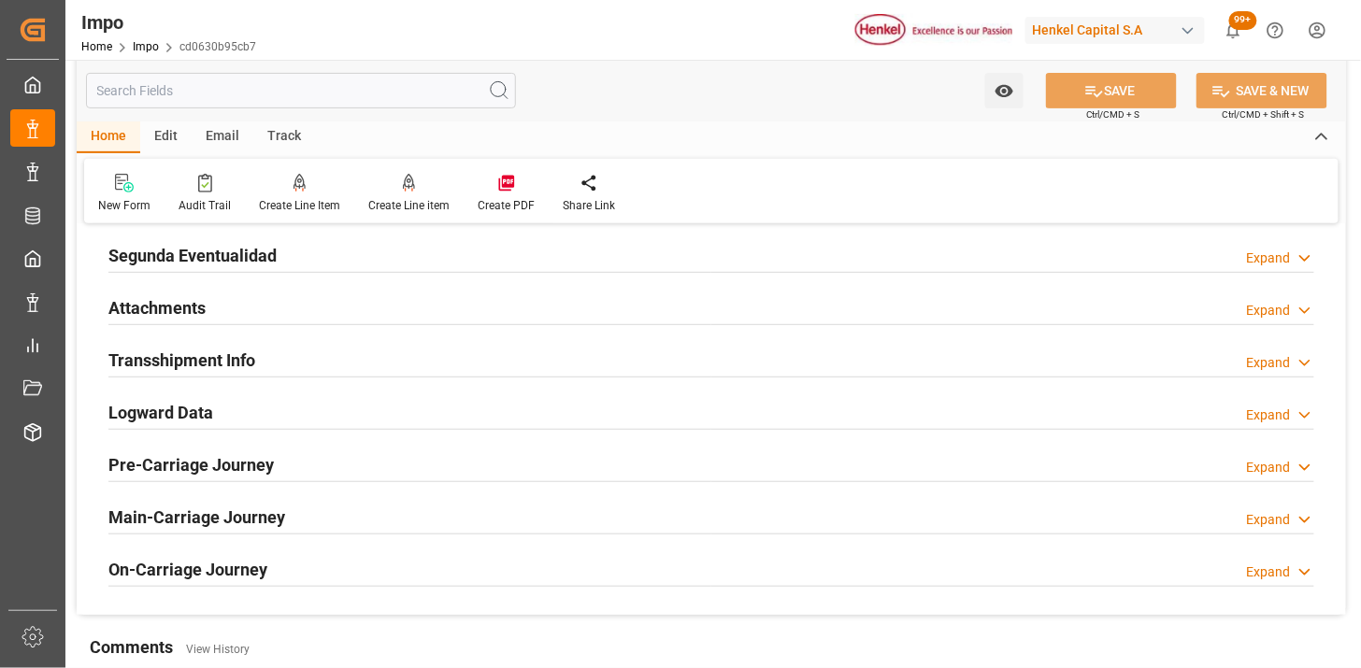
scroll to position [2285, 0]
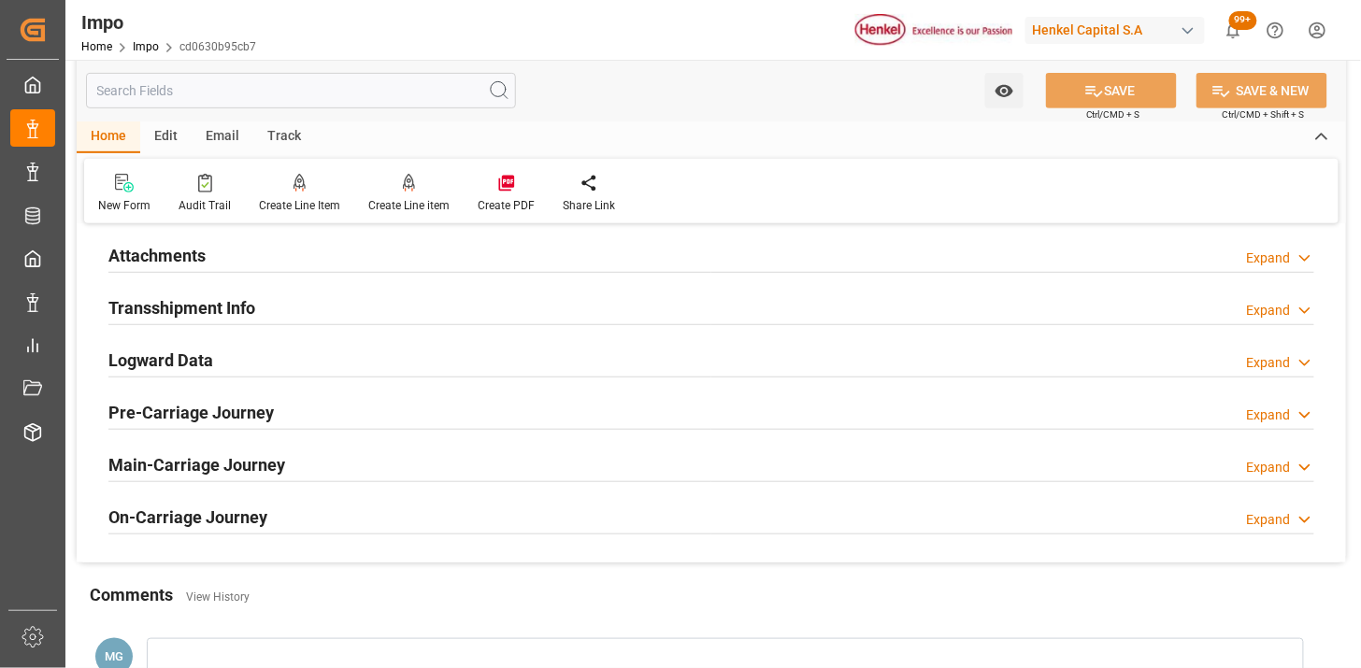
click at [200, 254] on h2 "Attachments" at bounding box center [156, 255] width 97 height 25
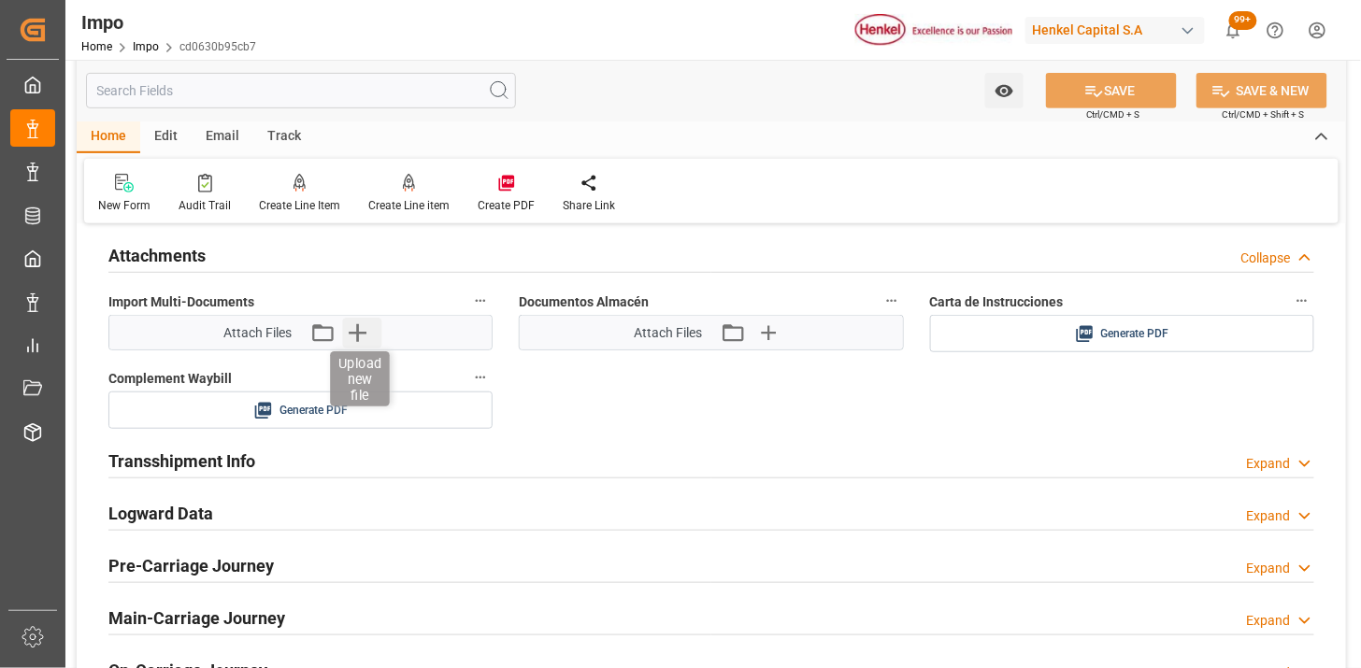
click at [353, 335] on icon "button" at bounding box center [357, 333] width 30 height 30
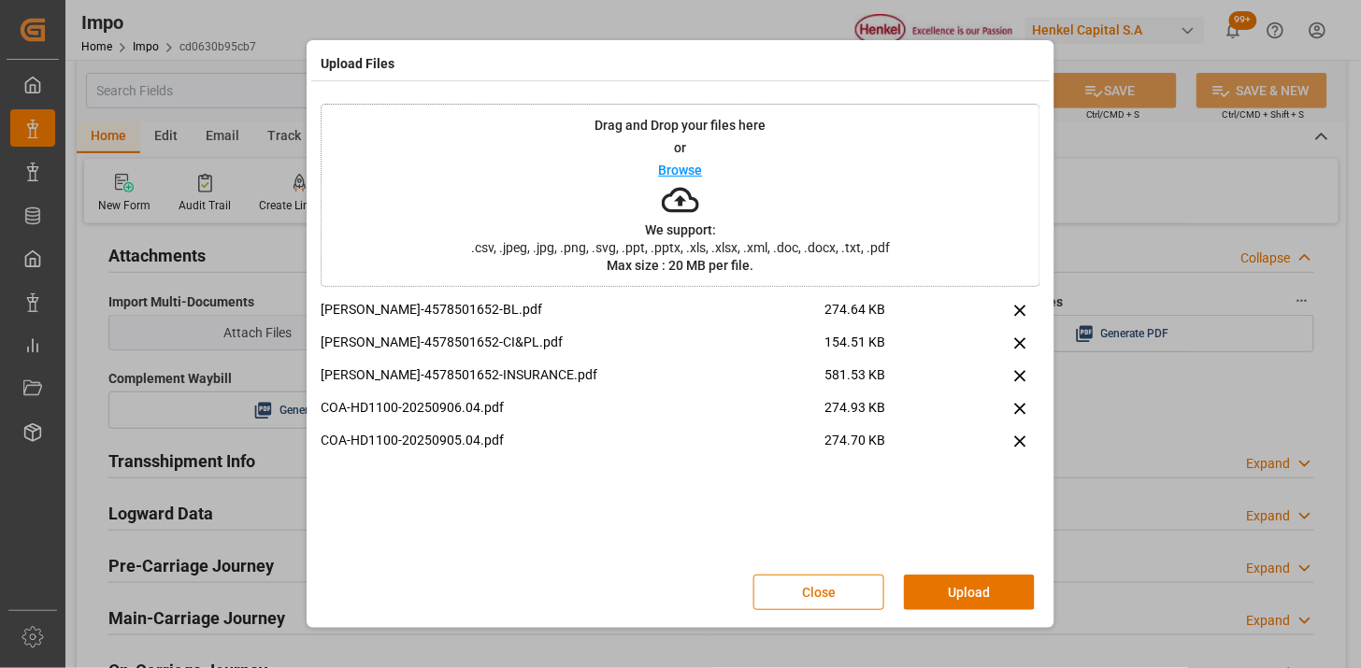
click at [979, 581] on button "Upload" at bounding box center [969, 593] width 131 height 36
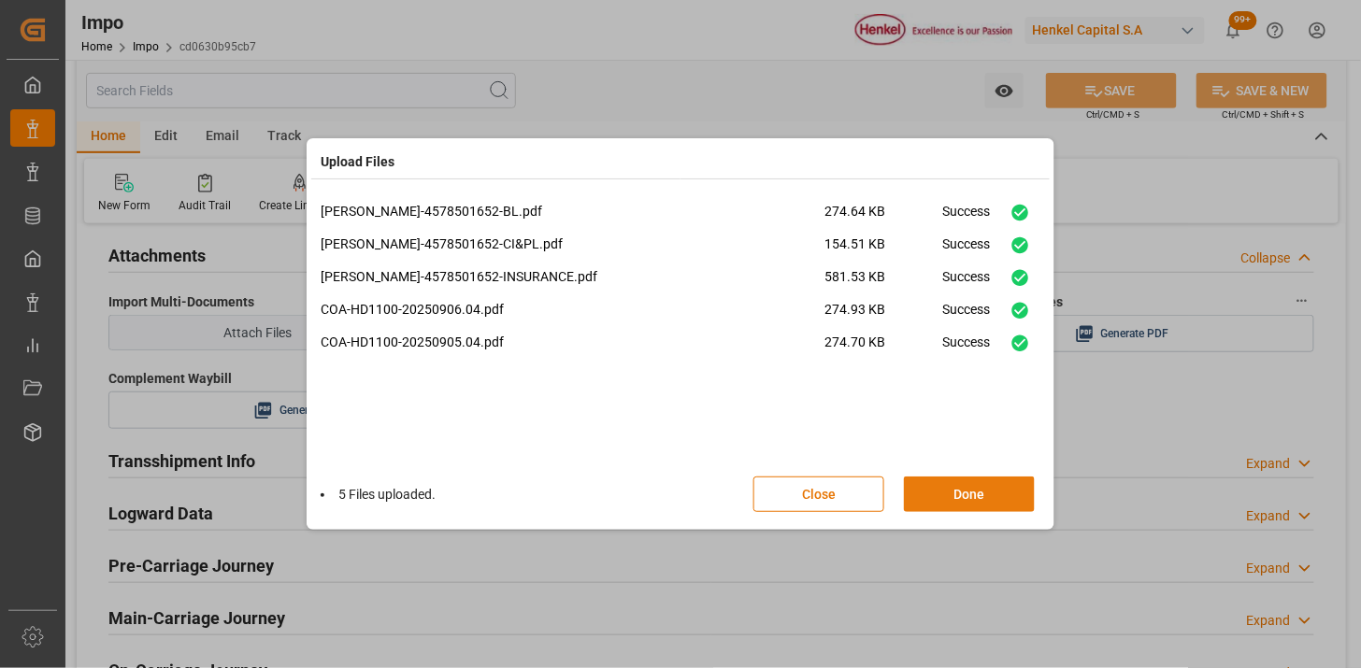
click at [977, 492] on button "Done" at bounding box center [969, 495] width 131 height 36
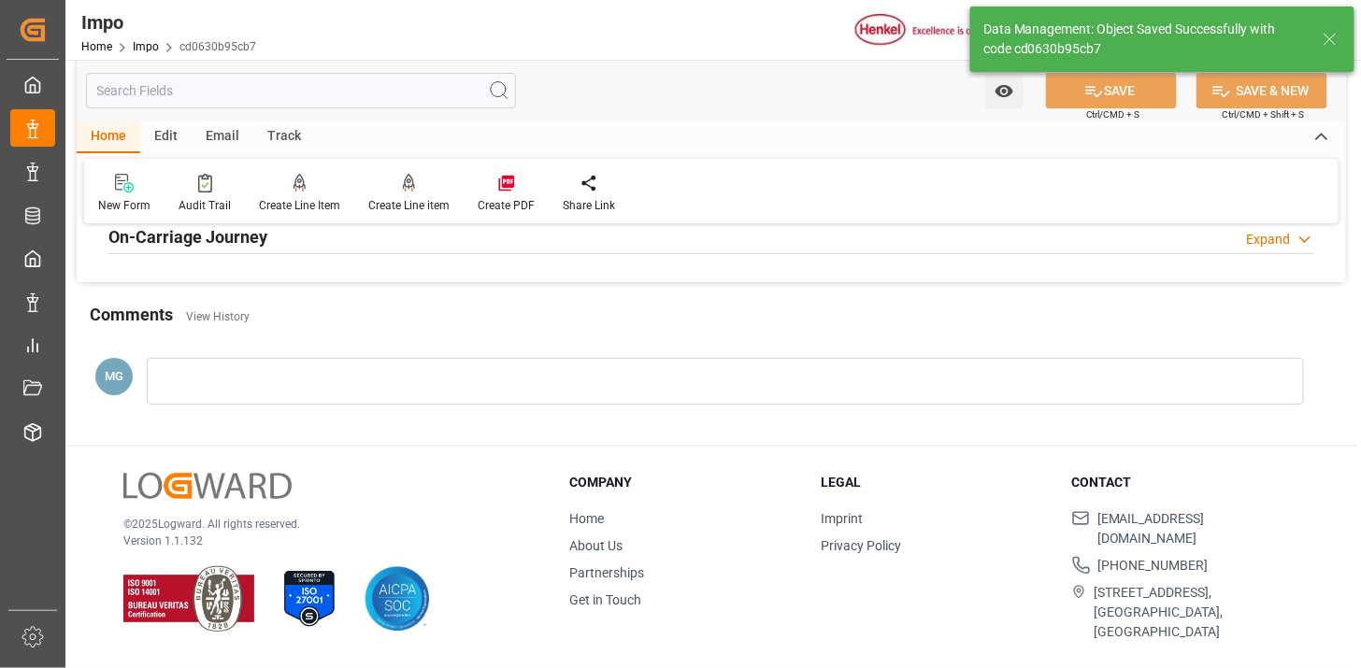
type textarea "AA"
type input "1"
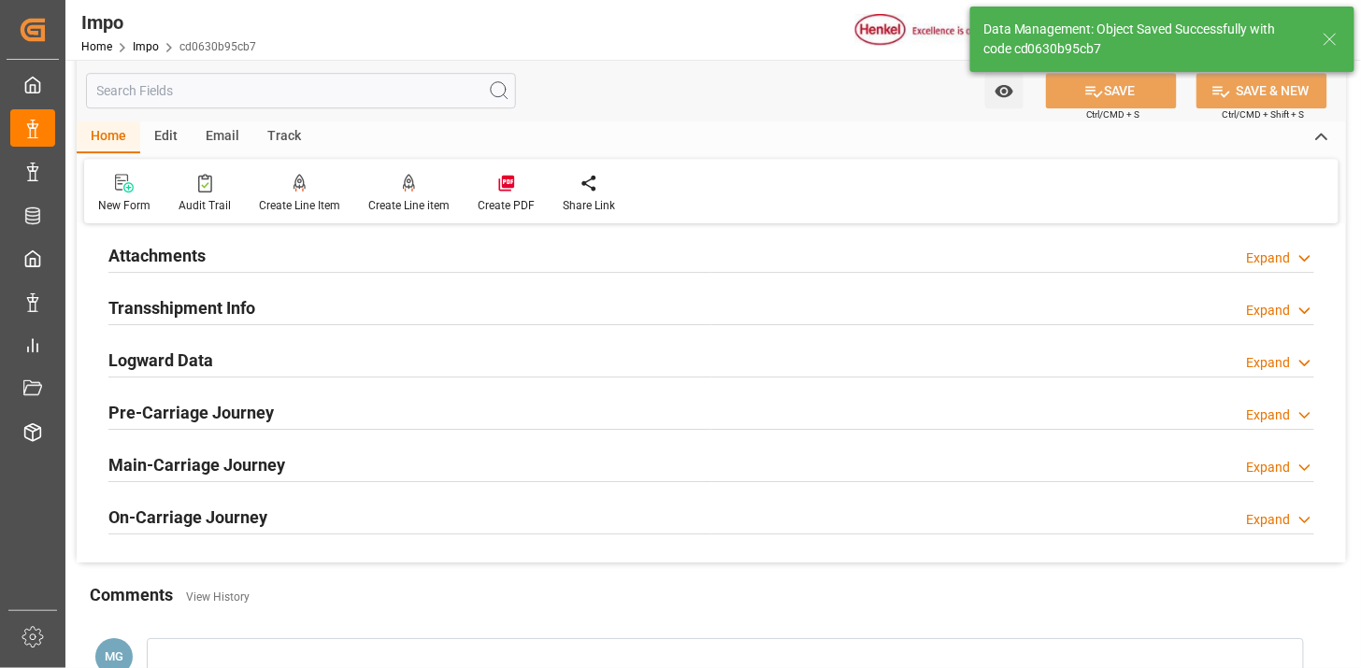
click at [192, 266] on h2 "Attachments" at bounding box center [156, 255] width 97 height 25
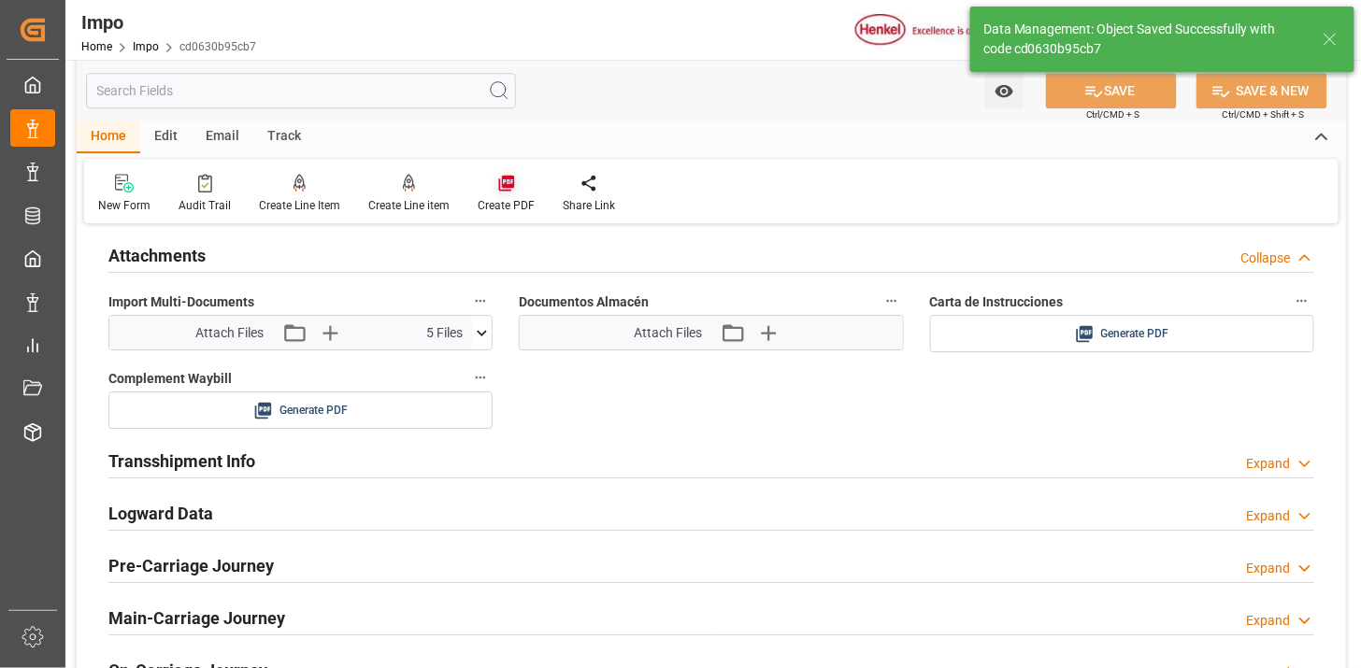
click at [498, 190] on icon at bounding box center [506, 183] width 19 height 19
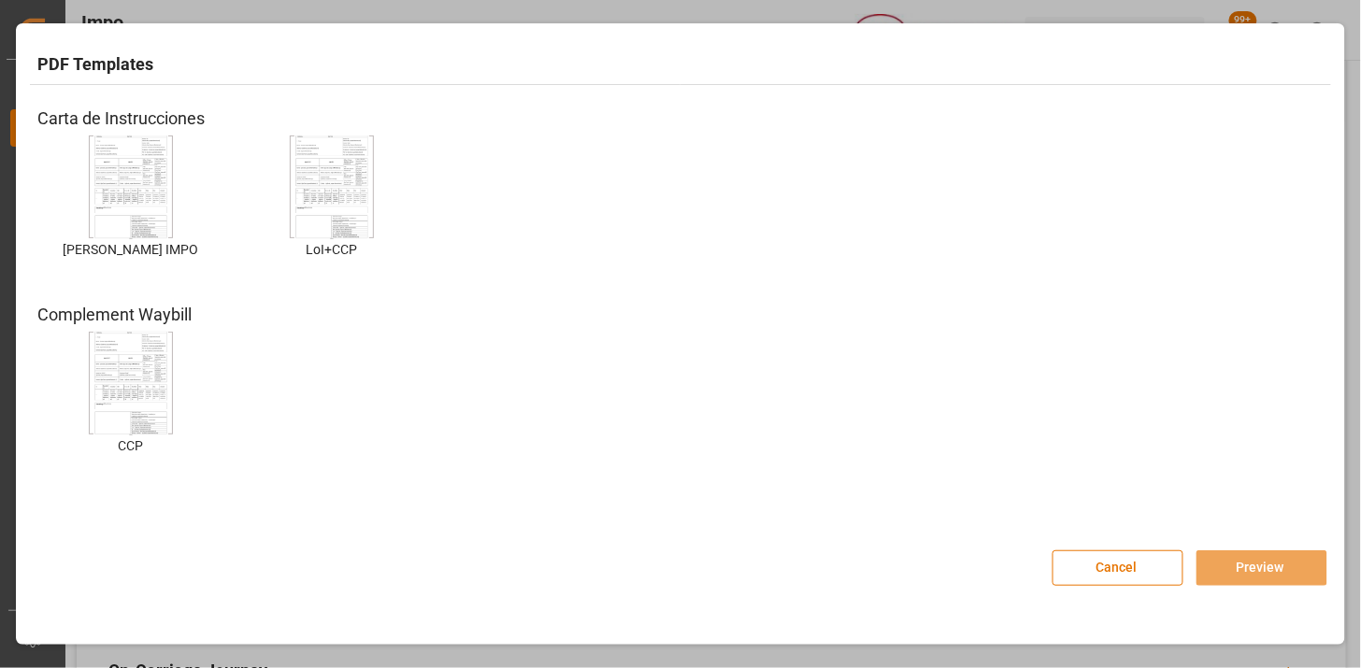
click at [128, 183] on img at bounding box center [130, 188] width 75 height 106
click at [1241, 564] on button "Preview" at bounding box center [1262, 569] width 131 height 36
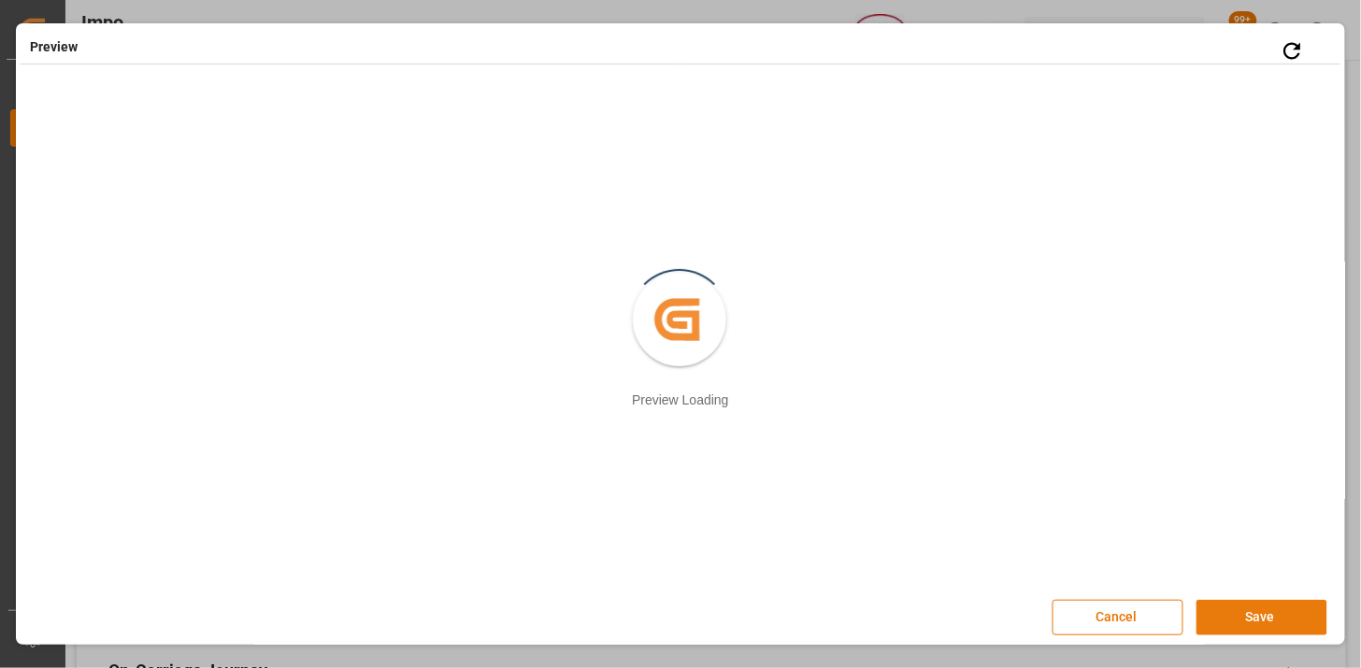
drag, startPoint x: 1294, startPoint y: 618, endPoint x: 1135, endPoint y: 577, distance: 164.2
click at [1293, 618] on button "Save" at bounding box center [1262, 618] width 131 height 36
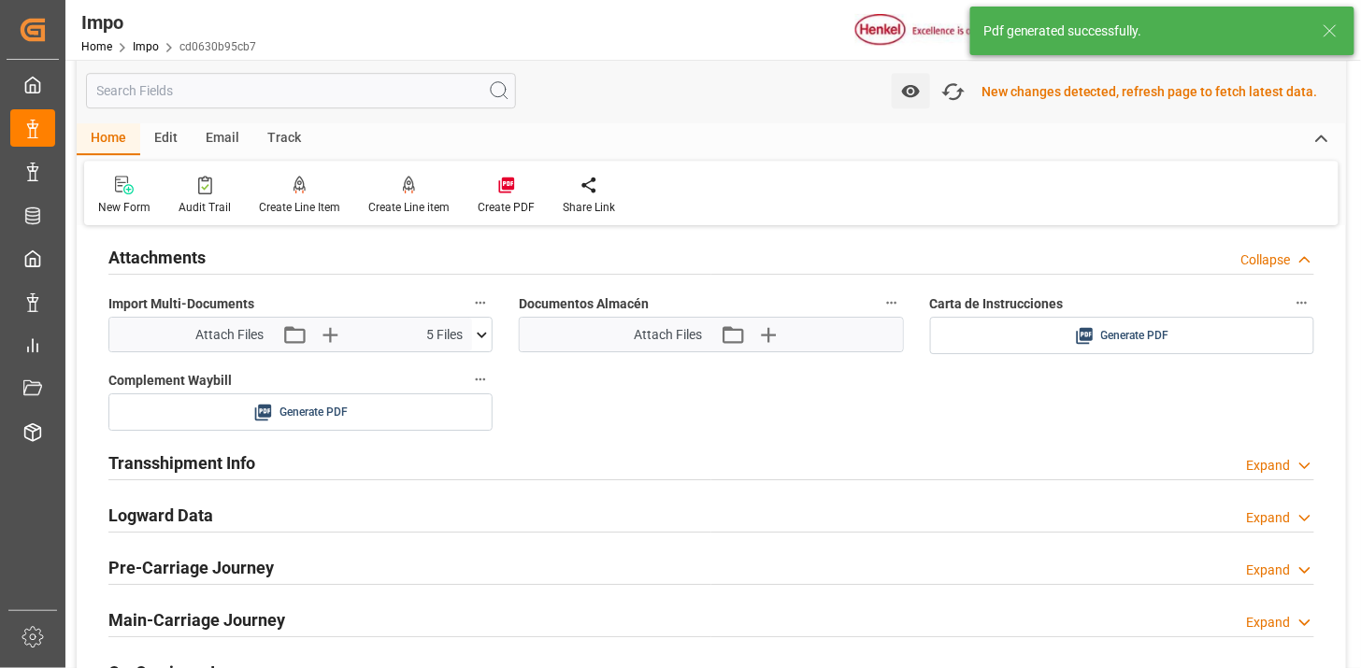
scroll to position [1639, 0]
click at [1237, 338] on icon at bounding box center [1239, 334] width 20 height 20
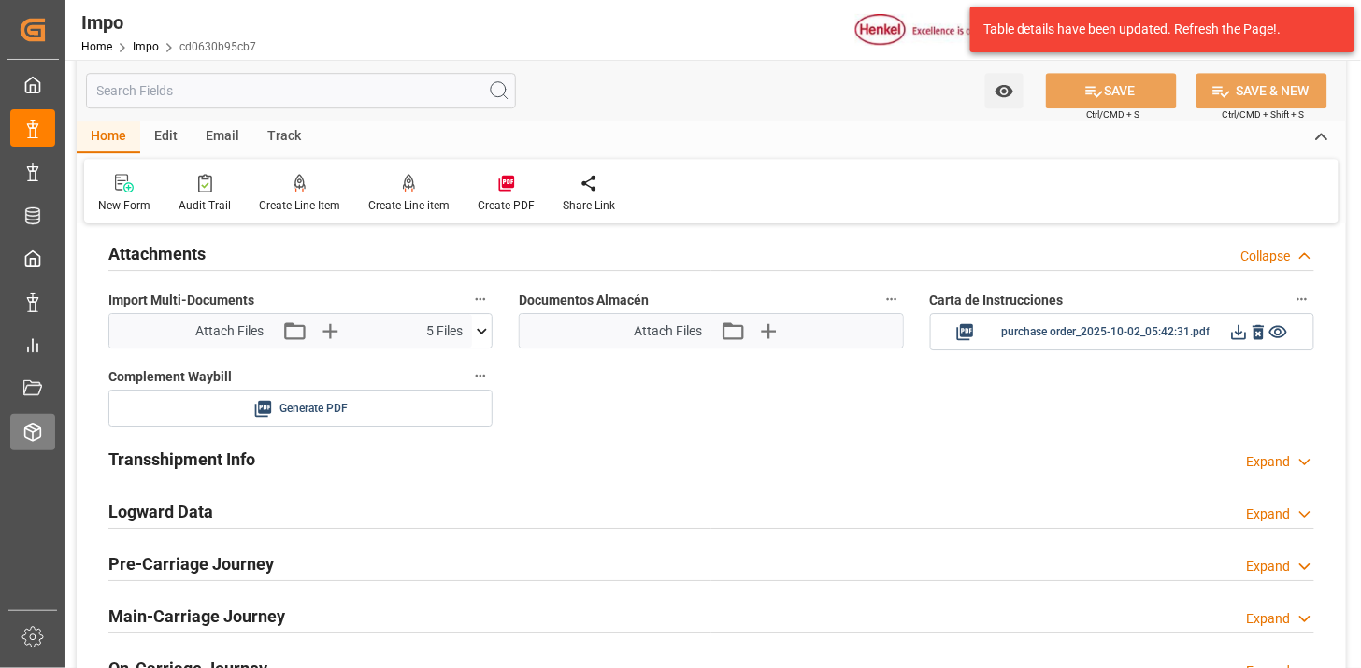
scroll to position [1637, 0]
